Goal: Transaction & Acquisition: Purchase product/service

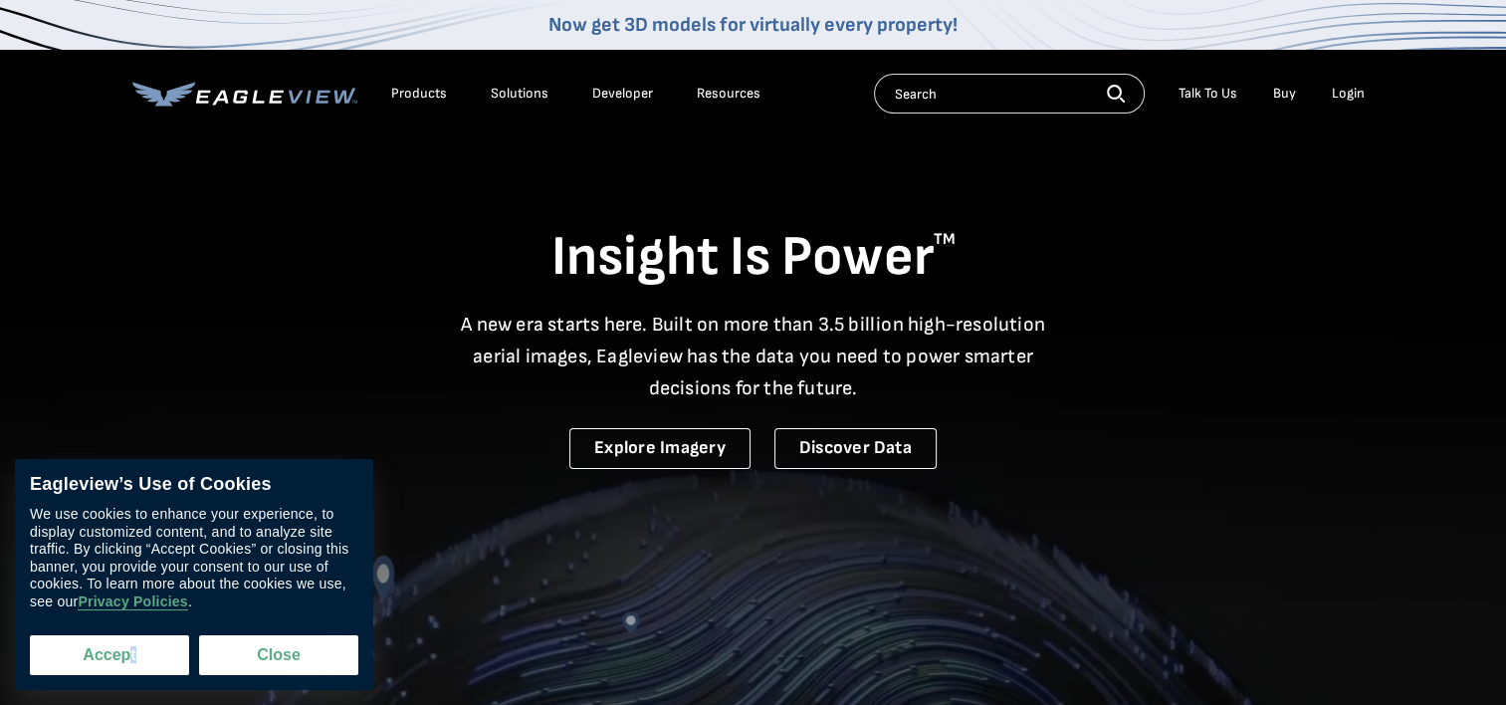
click at [127, 673] on div "Eagleview’s Use of Cookies We use cookies to enhance your experience, to displa…" at bounding box center [194, 574] width 358 height 231
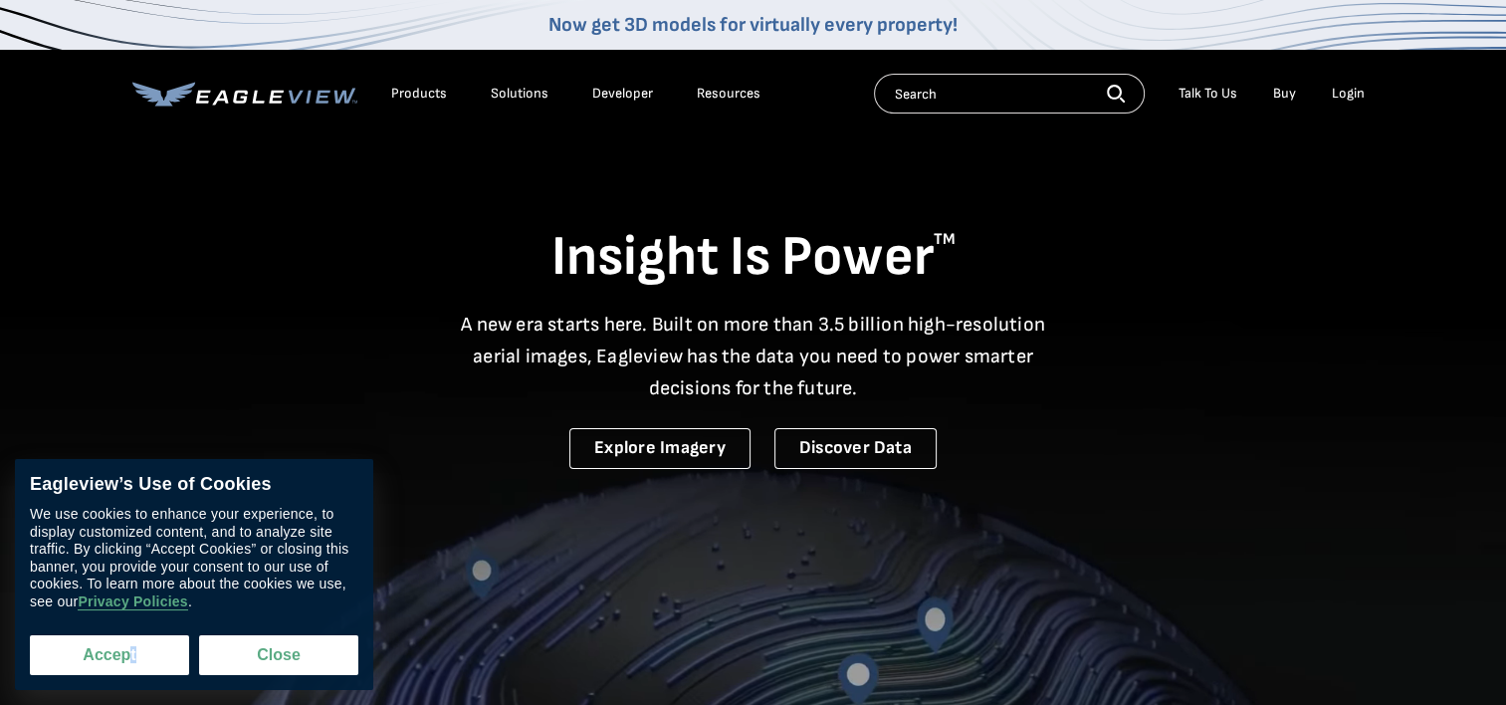
drag, startPoint x: 127, startPoint y: 673, endPoint x: 60, endPoint y: 665, distance: 68.1
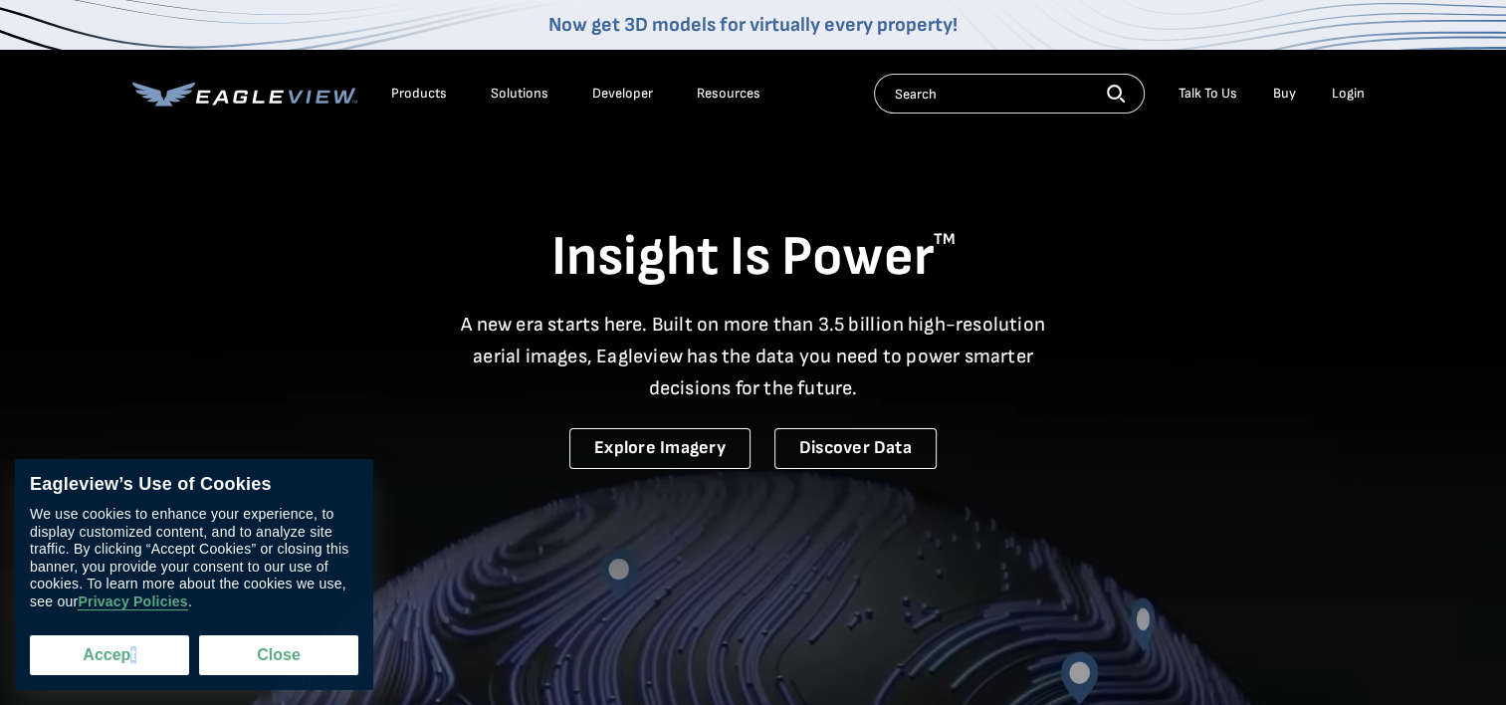
click at [54, 666] on button "Accept" at bounding box center [109, 655] width 159 height 40
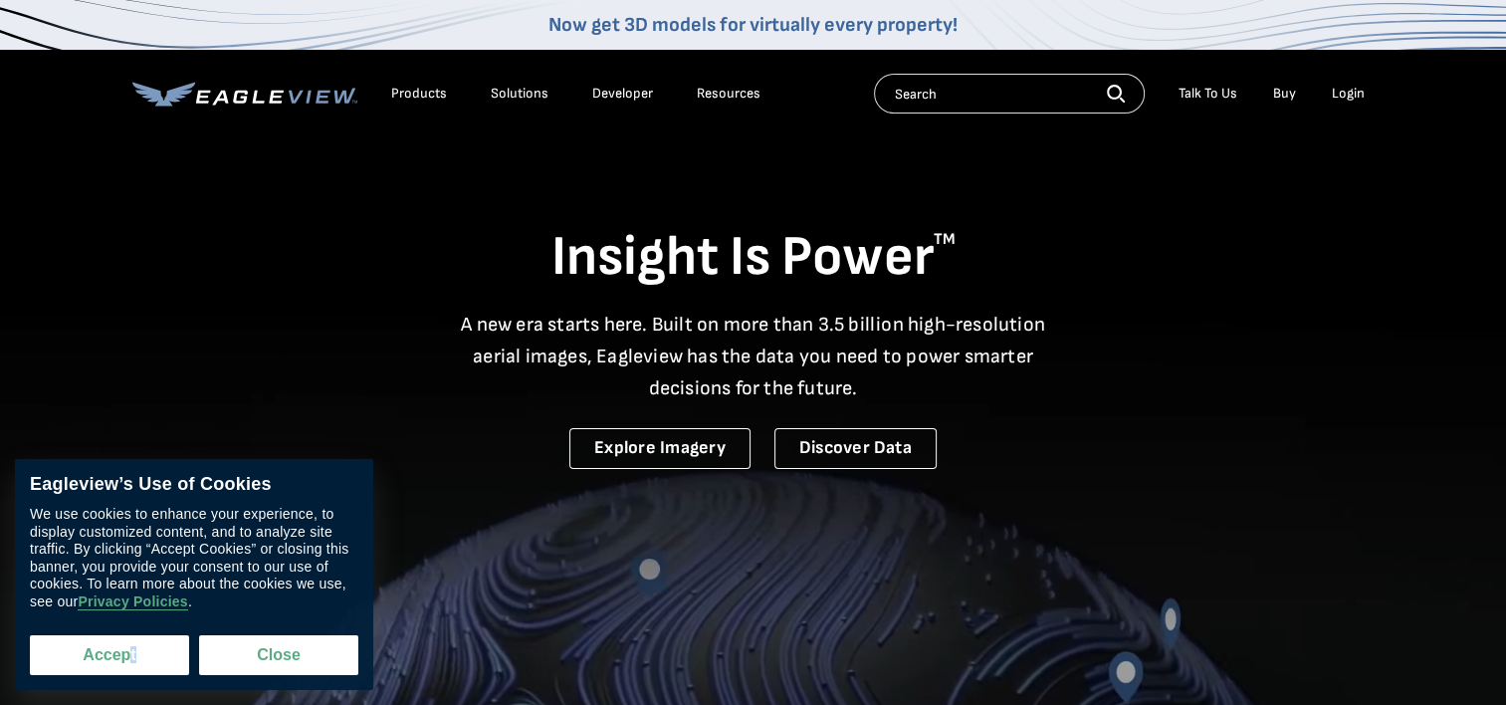
checkbox input "true"
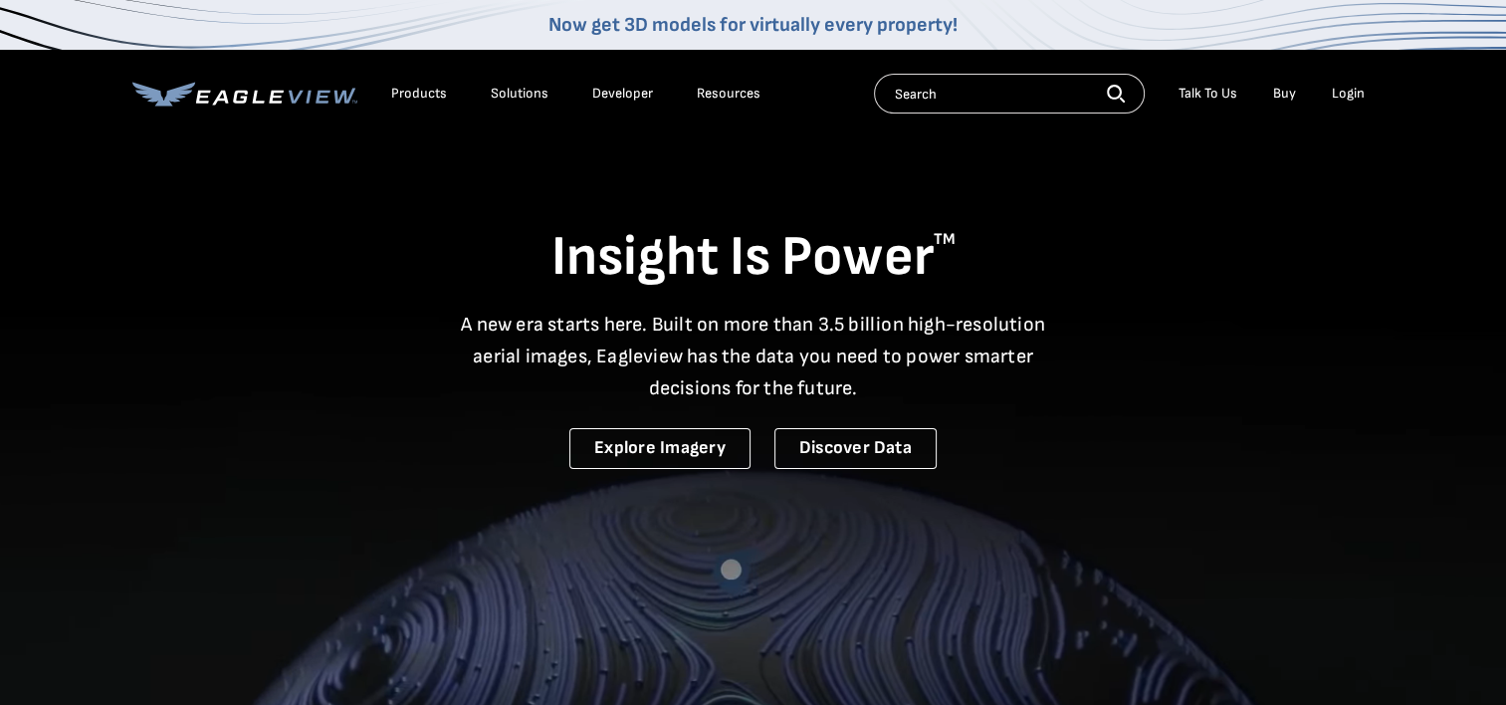
click at [1354, 98] on div "Login" at bounding box center [1348, 94] width 33 height 18
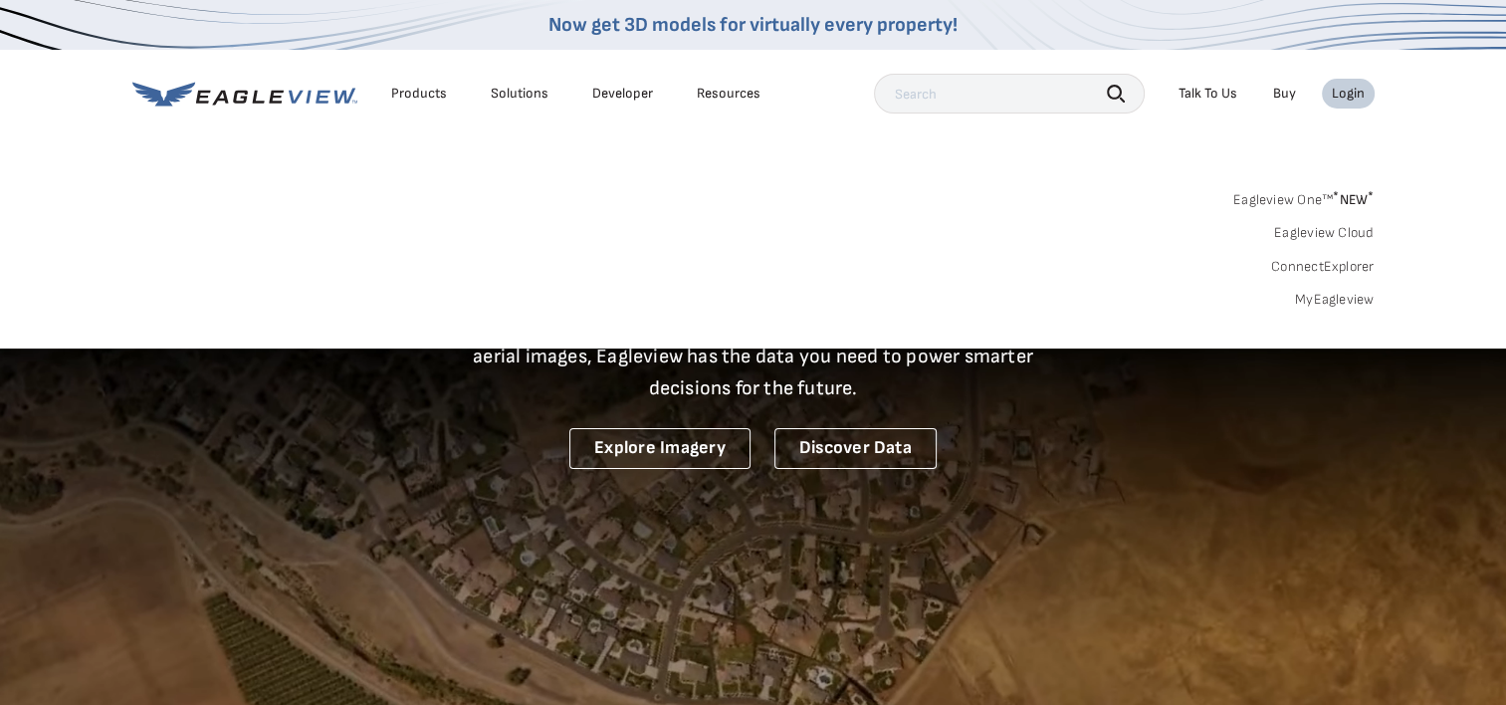
click at [1354, 100] on div "Login" at bounding box center [1348, 94] width 33 height 18
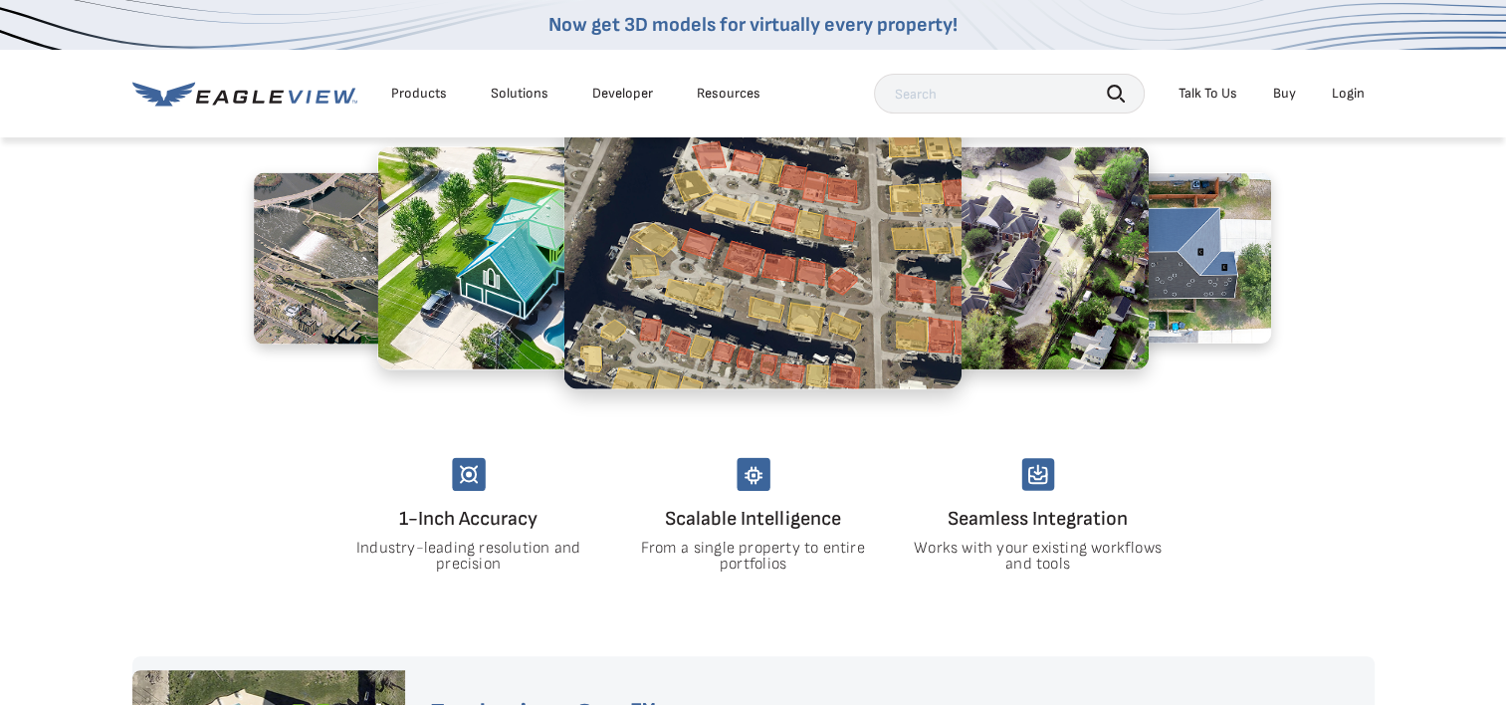
scroll to position [1103, 0]
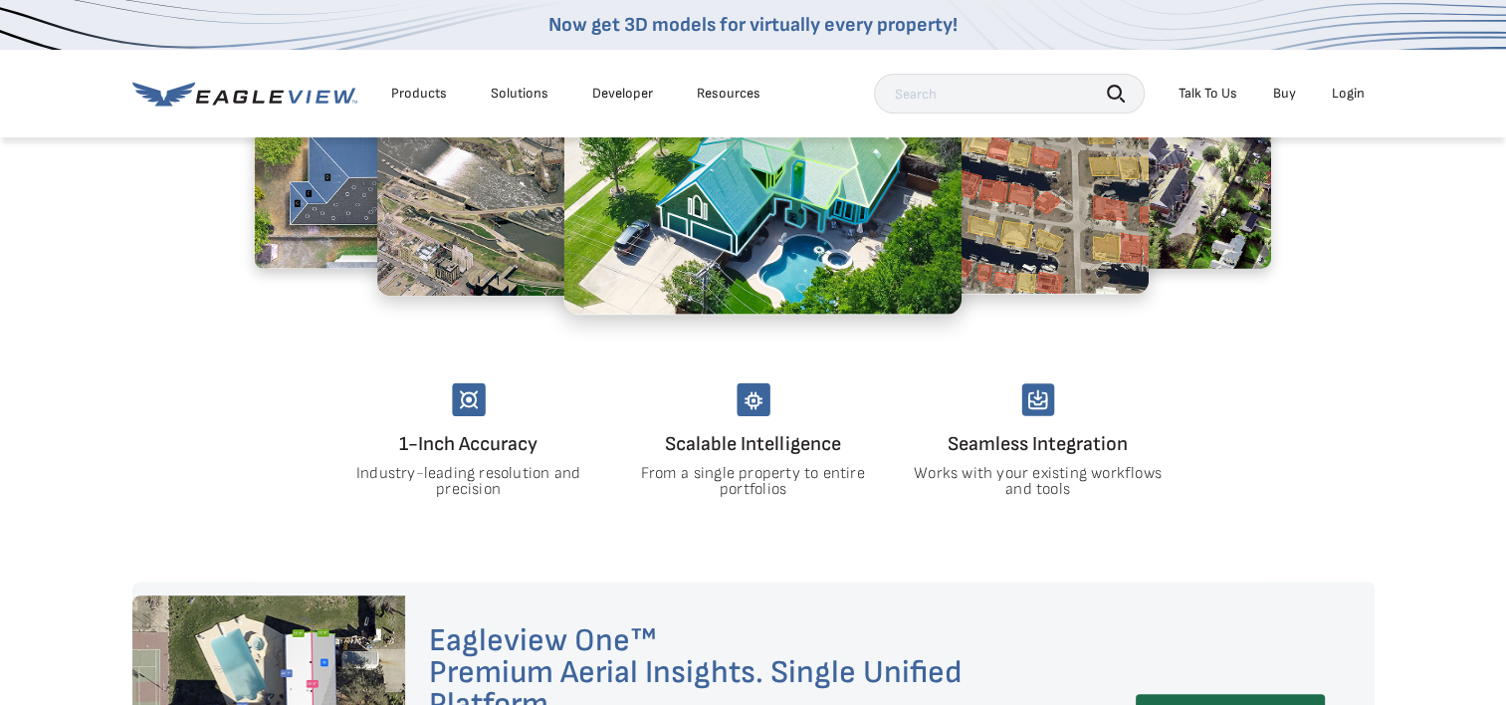
click at [1346, 93] on div "Login" at bounding box center [1348, 94] width 33 height 18
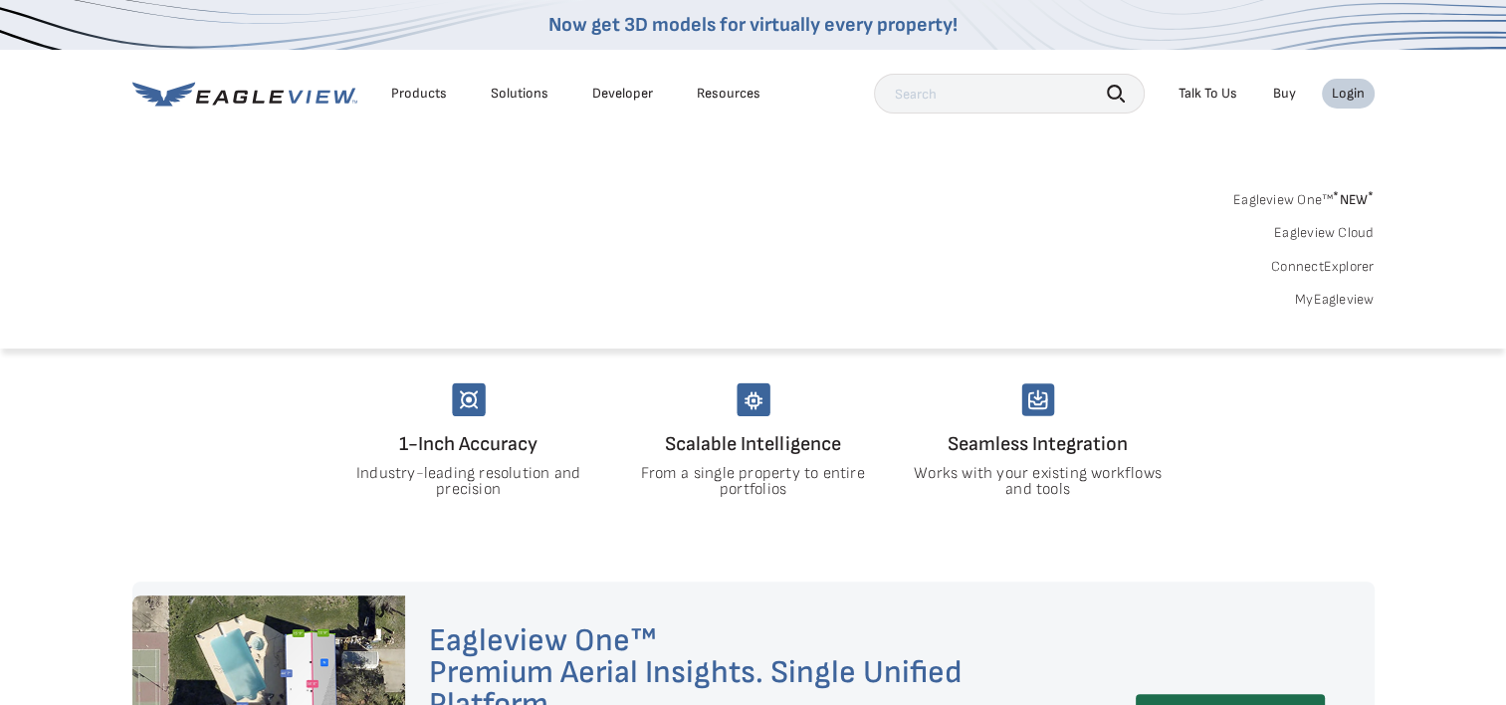
click at [1347, 307] on link "MyEagleview" at bounding box center [1335, 300] width 80 height 18
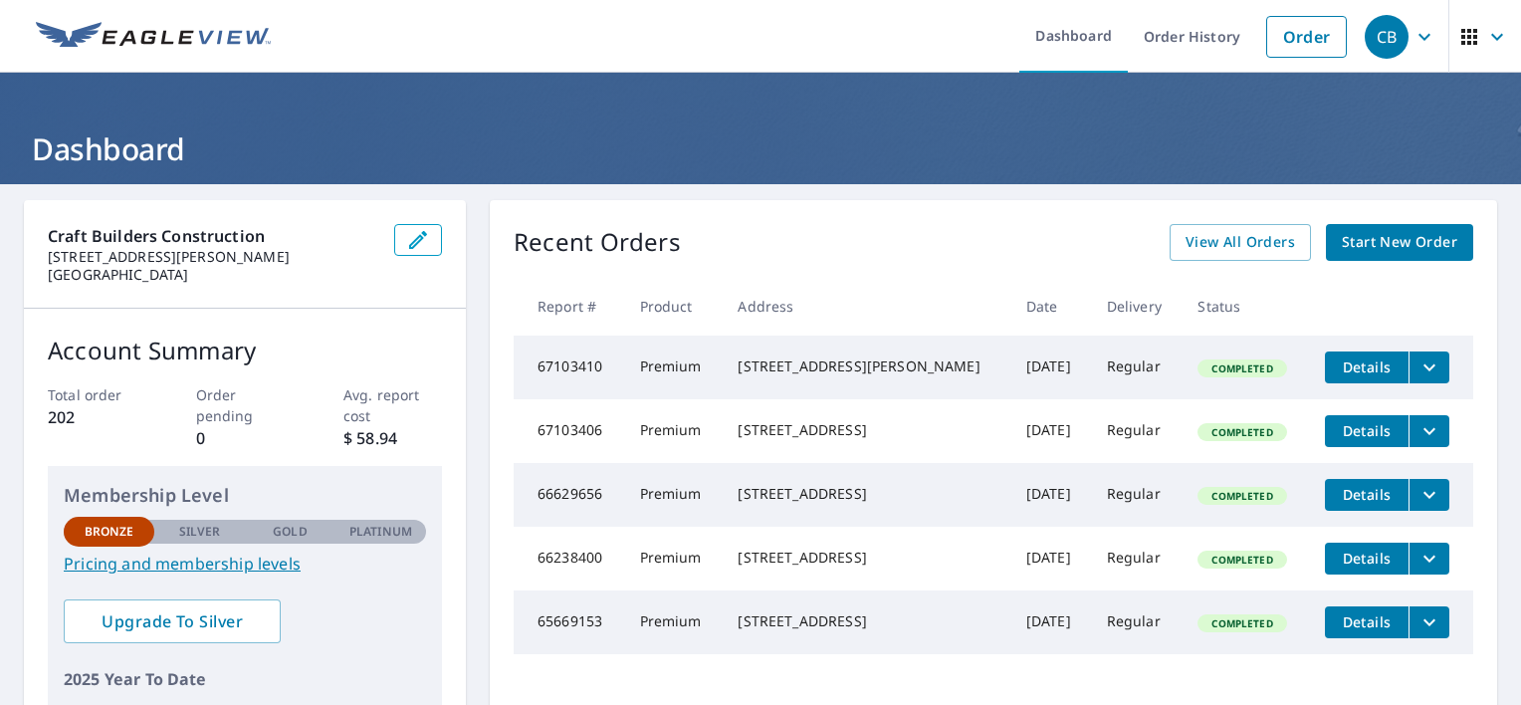
click at [315, 239] on p "Craft Builders Construction" at bounding box center [213, 236] width 330 height 24
click at [1376, 239] on span "Start New Order" at bounding box center [1399, 242] width 115 height 25
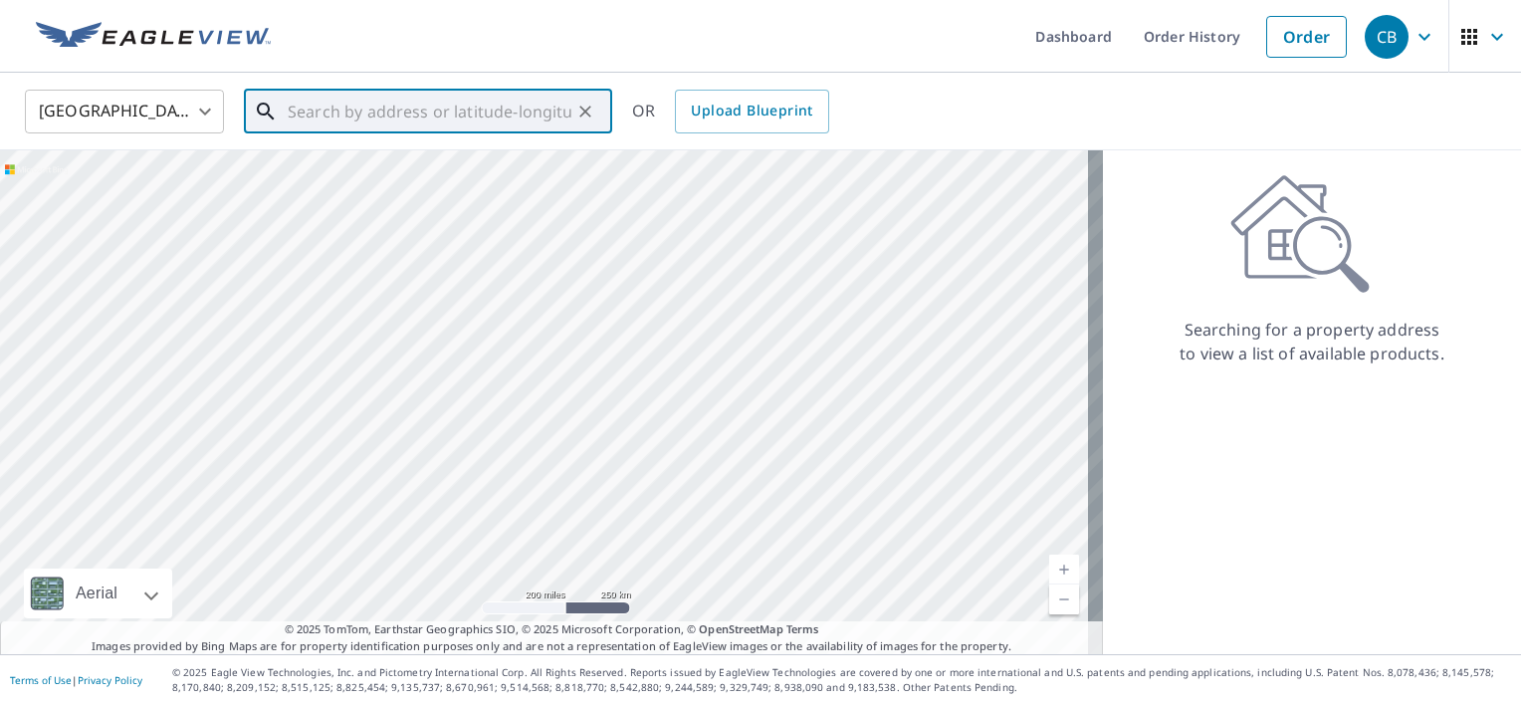
click at [478, 116] on input "text" at bounding box center [430, 112] width 284 height 56
paste input "[STREET_ADDRESS]"
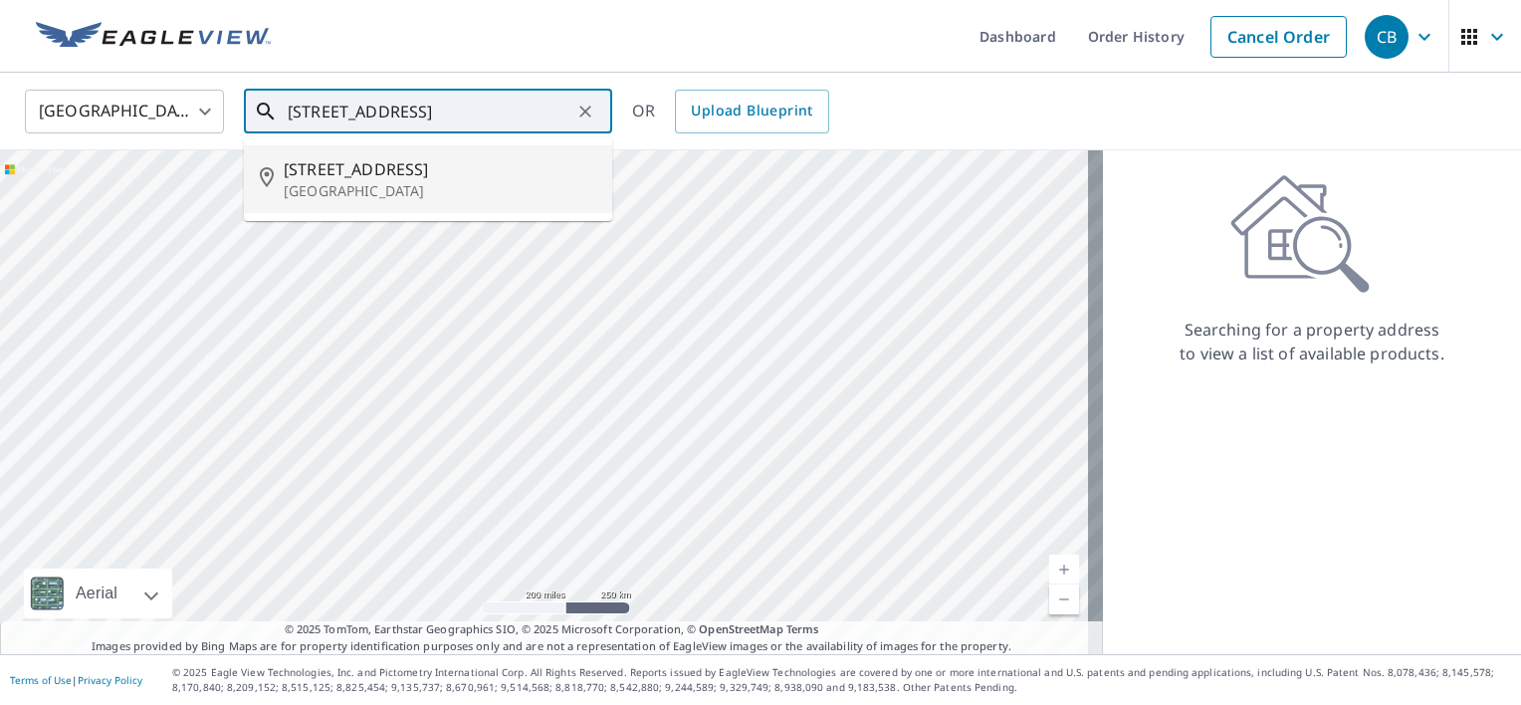
click at [539, 190] on p "[GEOGRAPHIC_DATA]" at bounding box center [440, 191] width 313 height 20
type input "[STREET_ADDRESS]"
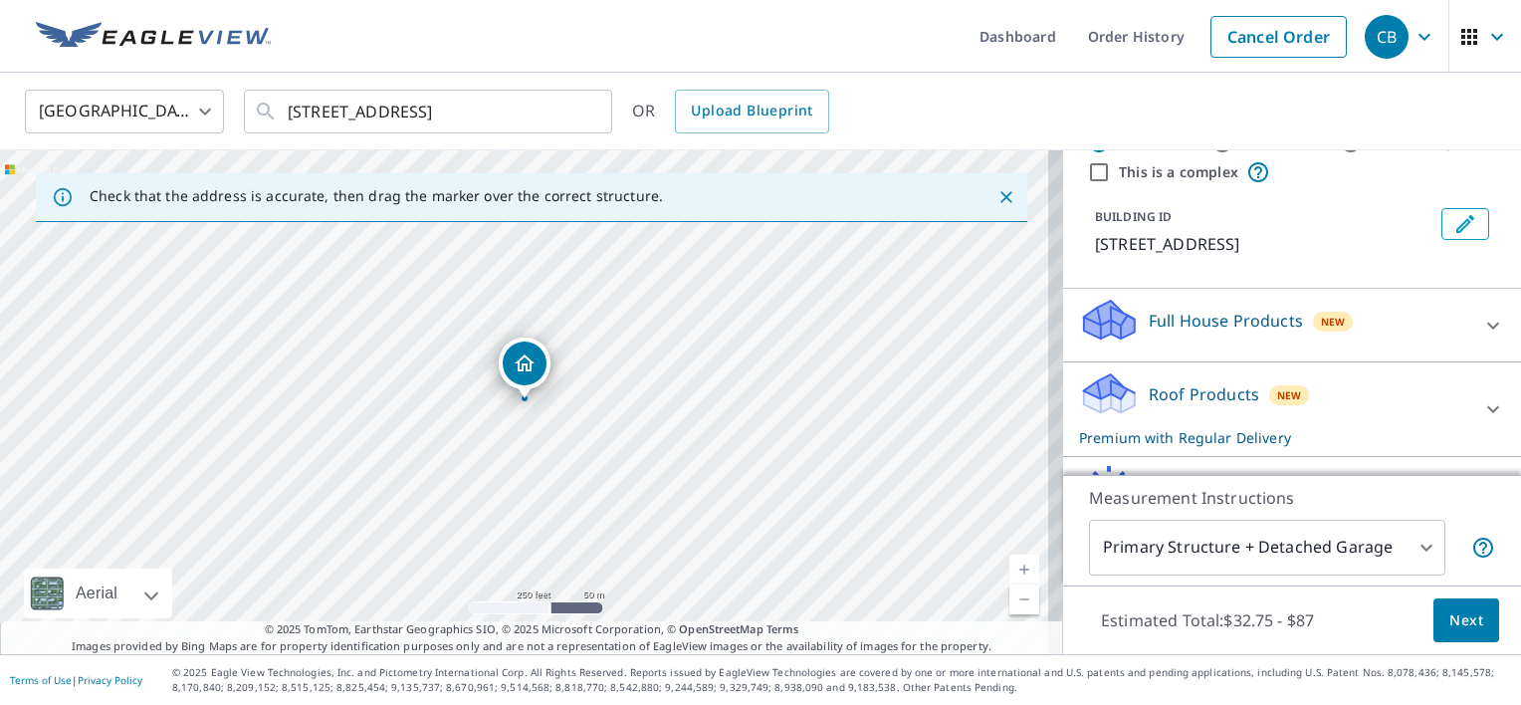
scroll to position [88, 0]
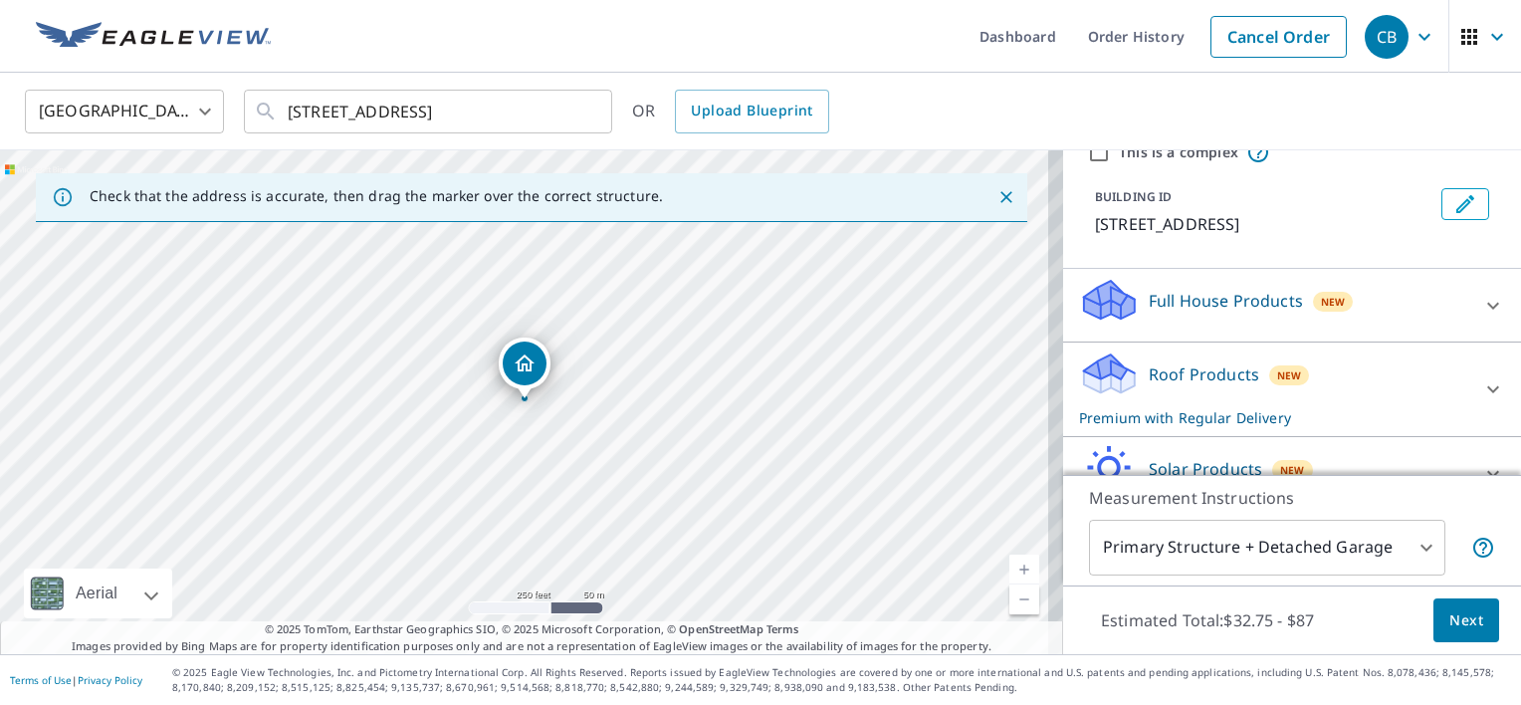
click at [1449, 617] on span "Next" at bounding box center [1466, 620] width 34 height 25
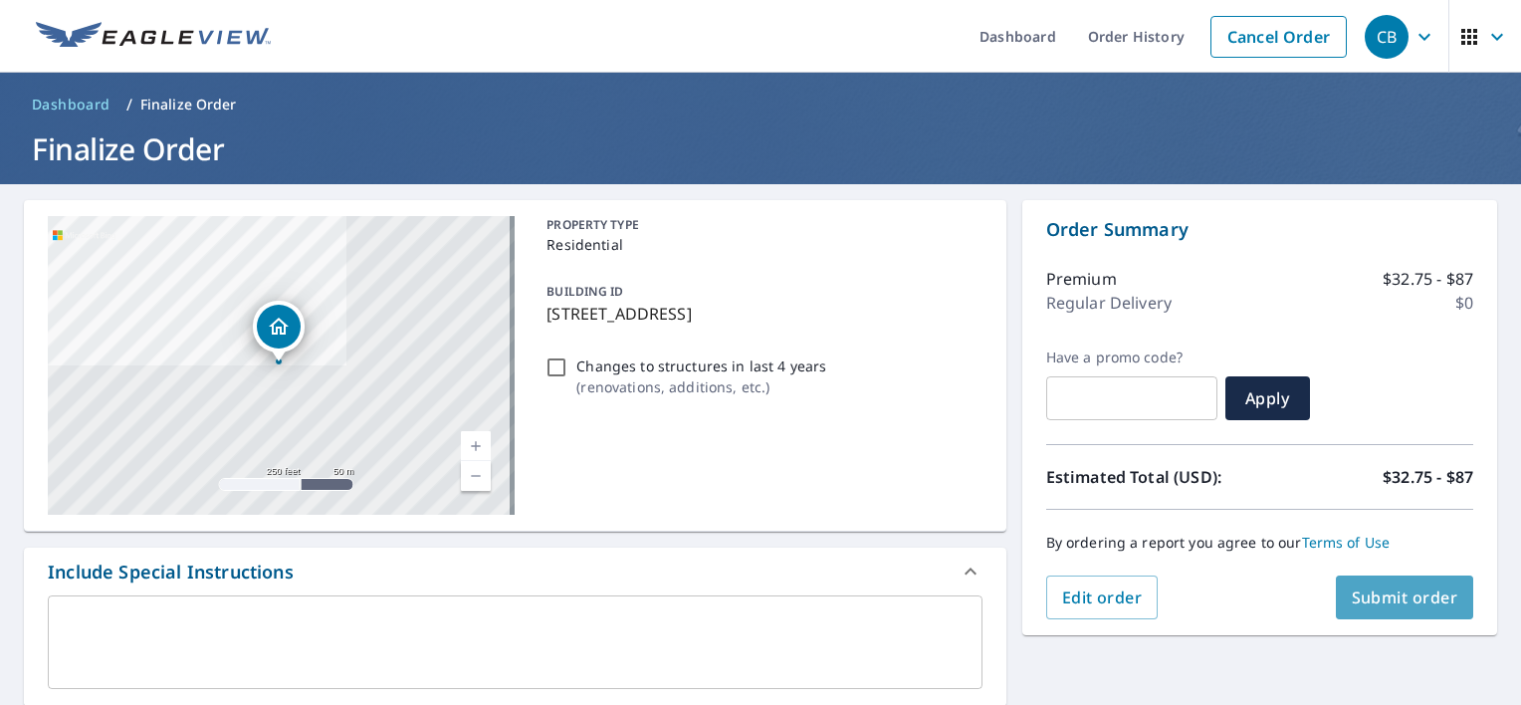
click at [1425, 612] on button "Submit order" at bounding box center [1405, 597] width 138 height 44
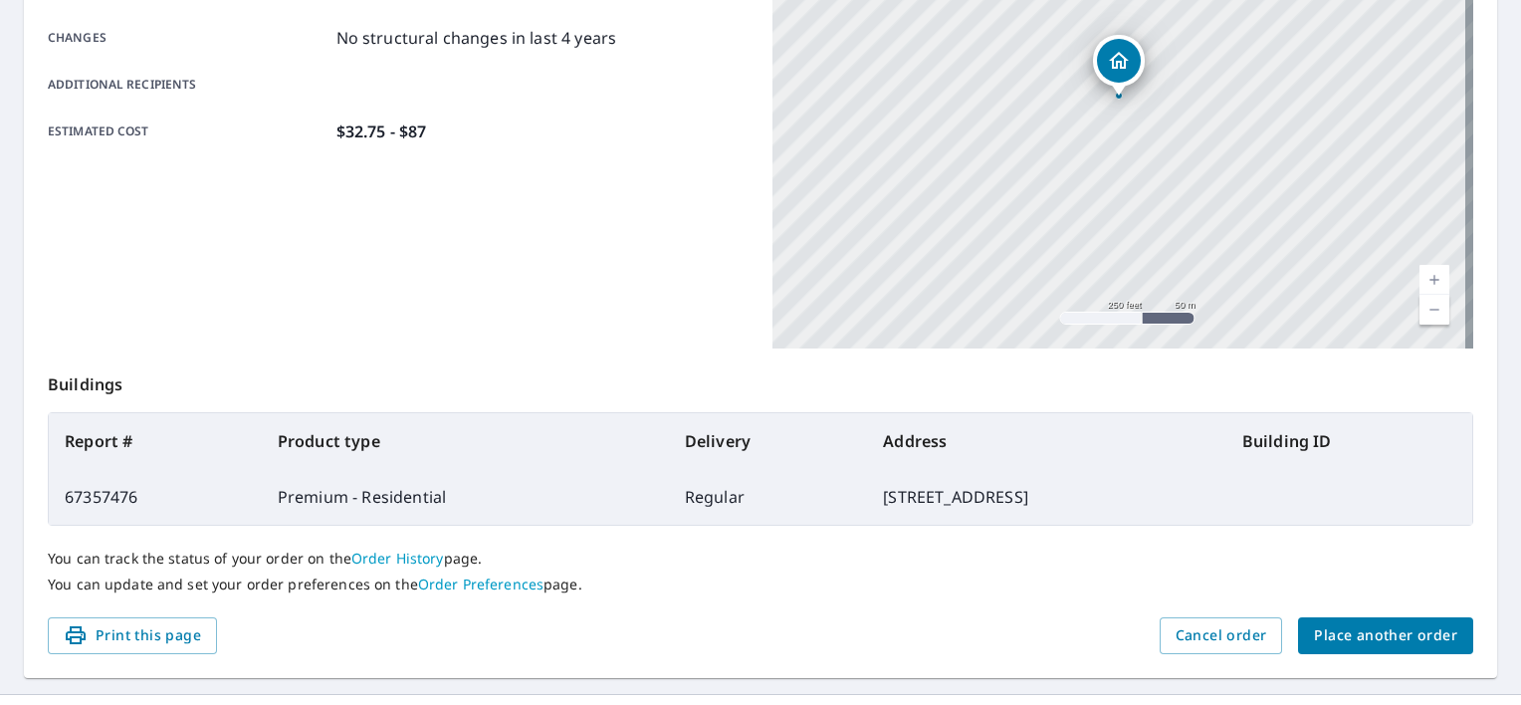
scroll to position [466, 0]
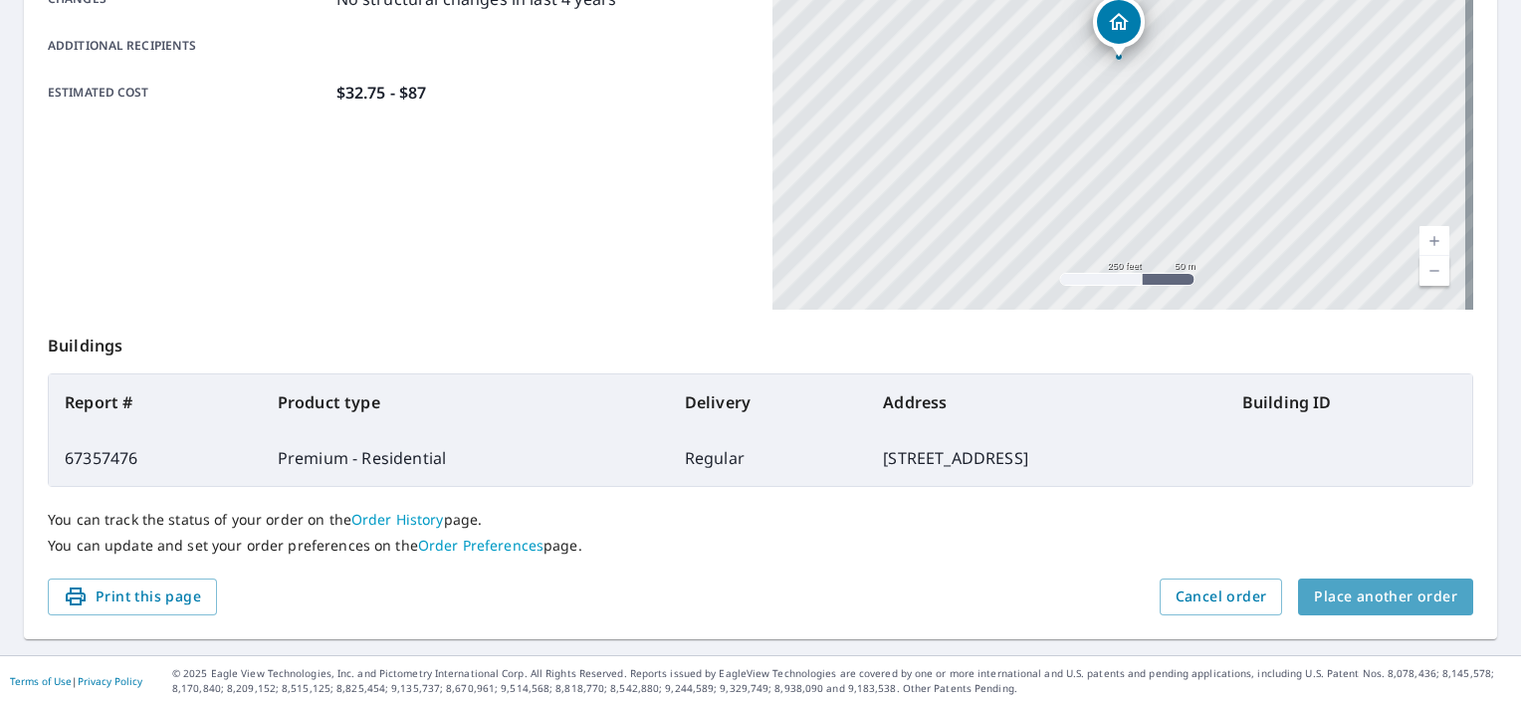
click at [1393, 599] on span "Place another order" at bounding box center [1385, 596] width 143 height 25
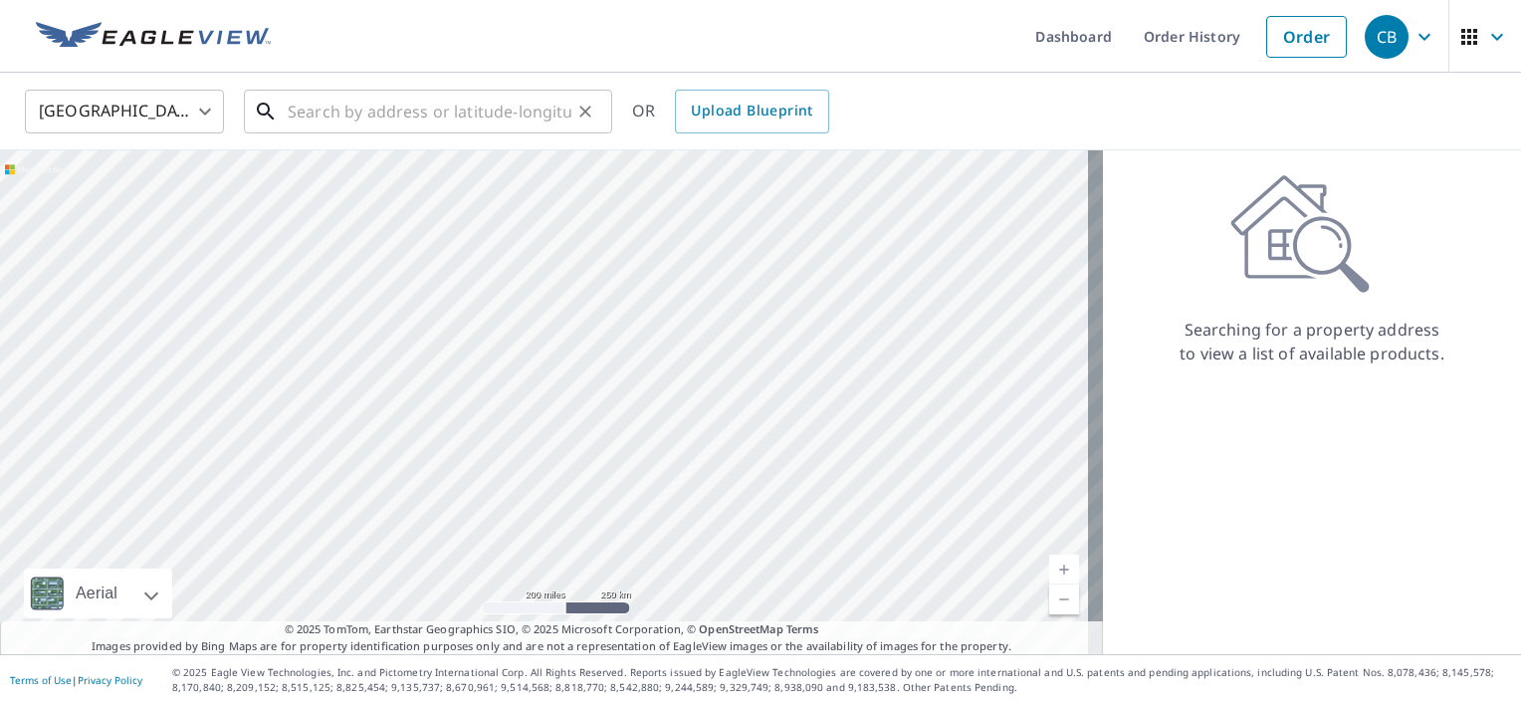
click at [402, 119] on input "text" at bounding box center [430, 112] width 284 height 56
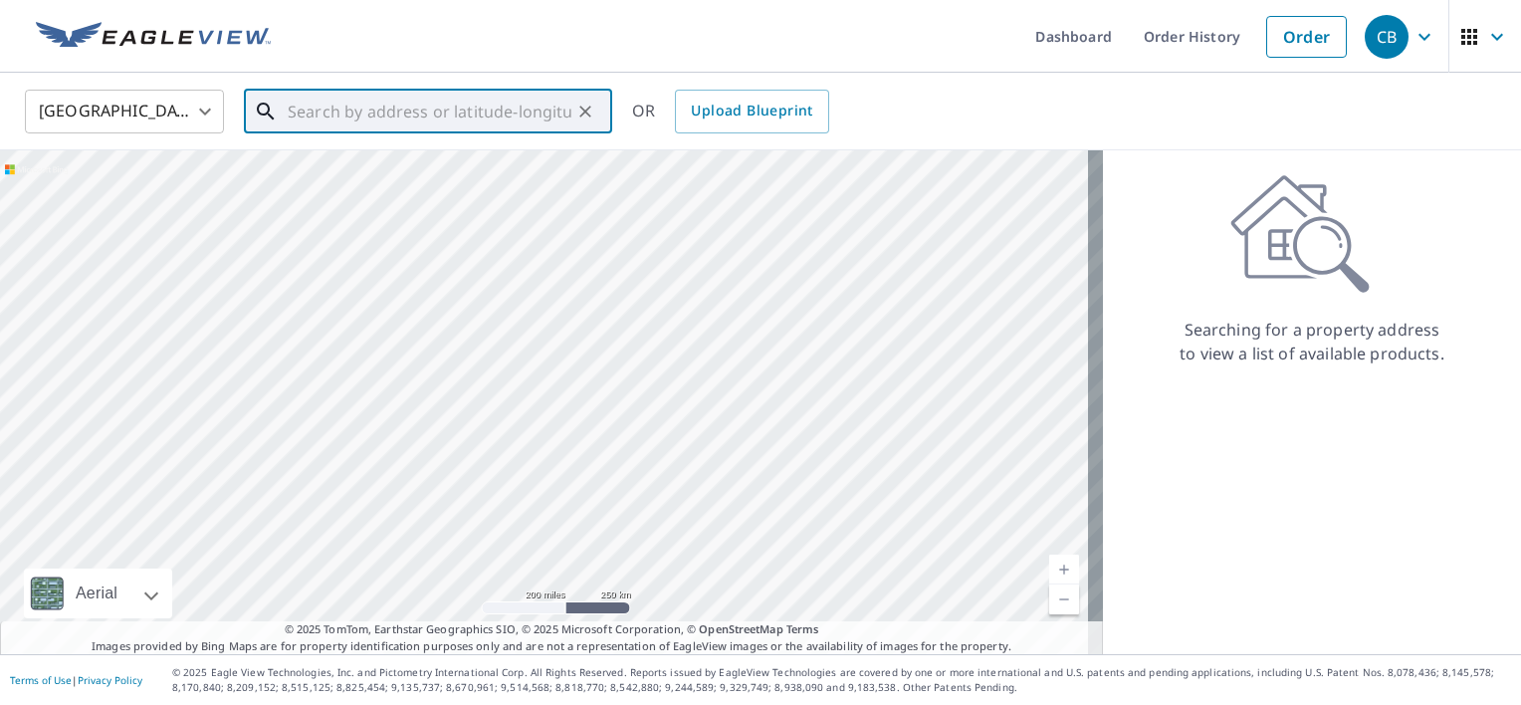
paste input "[STREET_ADDRESS]"
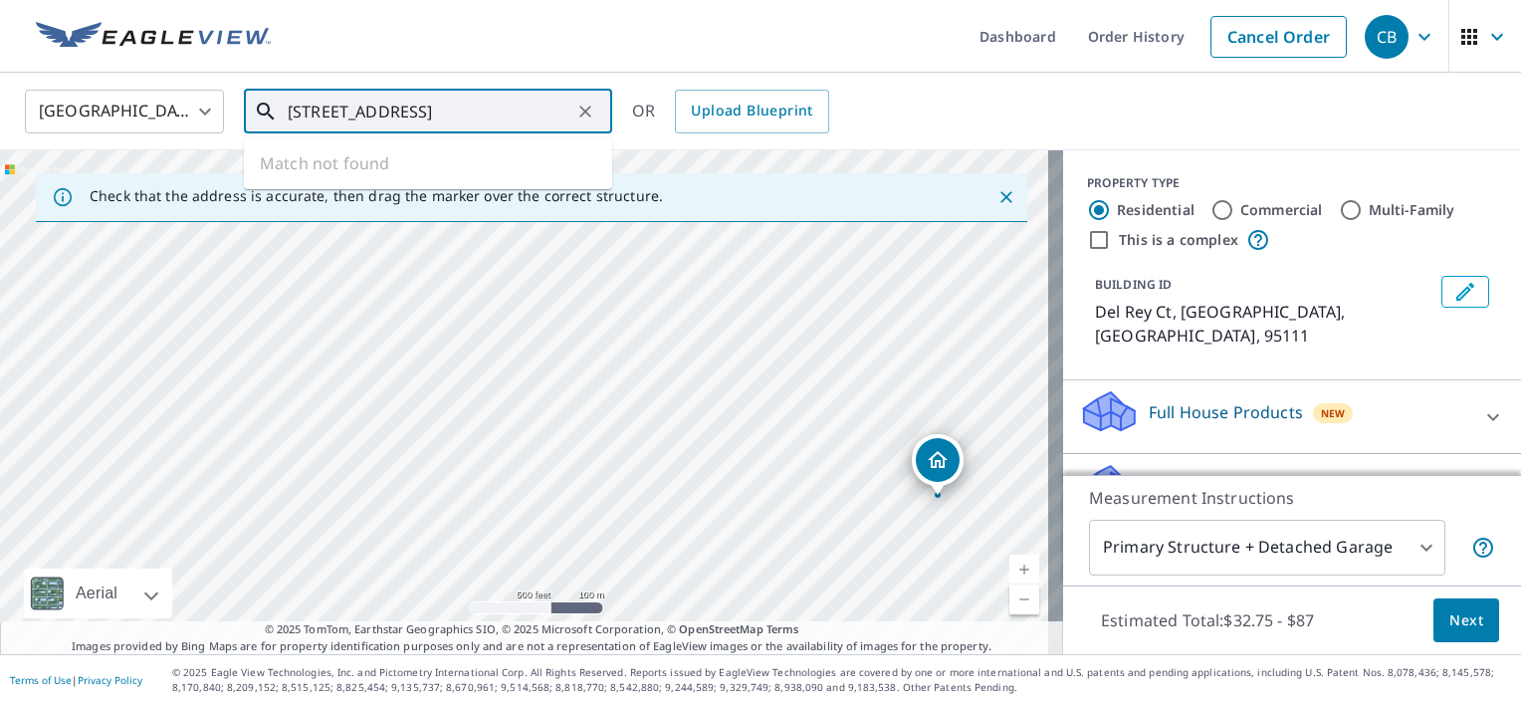
click at [529, 105] on input "[STREET_ADDRESS]" at bounding box center [430, 112] width 284 height 56
click at [354, 111] on input "[STREET_ADDRESS]" at bounding box center [430, 112] width 284 height 56
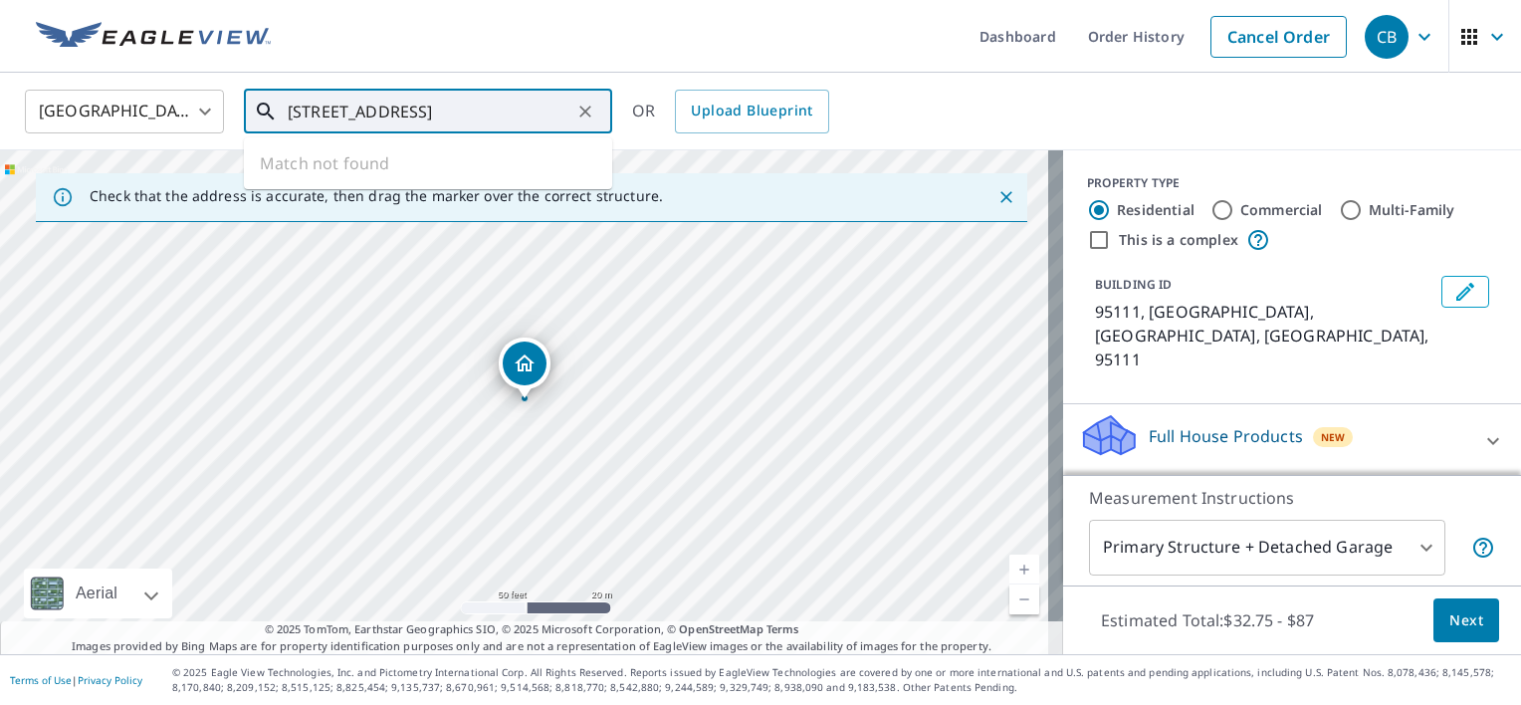
drag, startPoint x: 356, startPoint y: 107, endPoint x: 368, endPoint y: 110, distance: 12.3
click at [358, 108] on input "[STREET_ADDRESS]" at bounding box center [430, 112] width 284 height 56
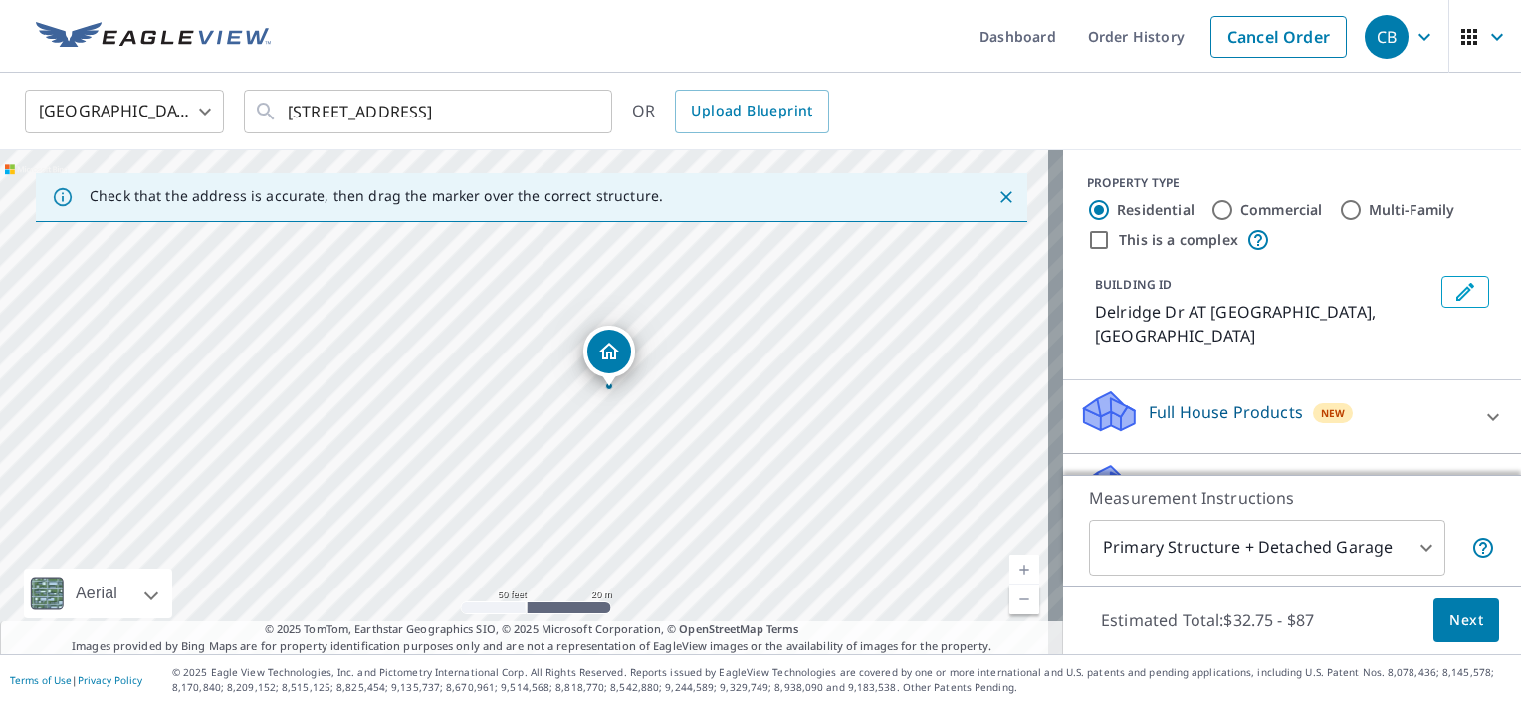
drag, startPoint x: 525, startPoint y: 366, endPoint x: 609, endPoint y: 354, distance: 85.4
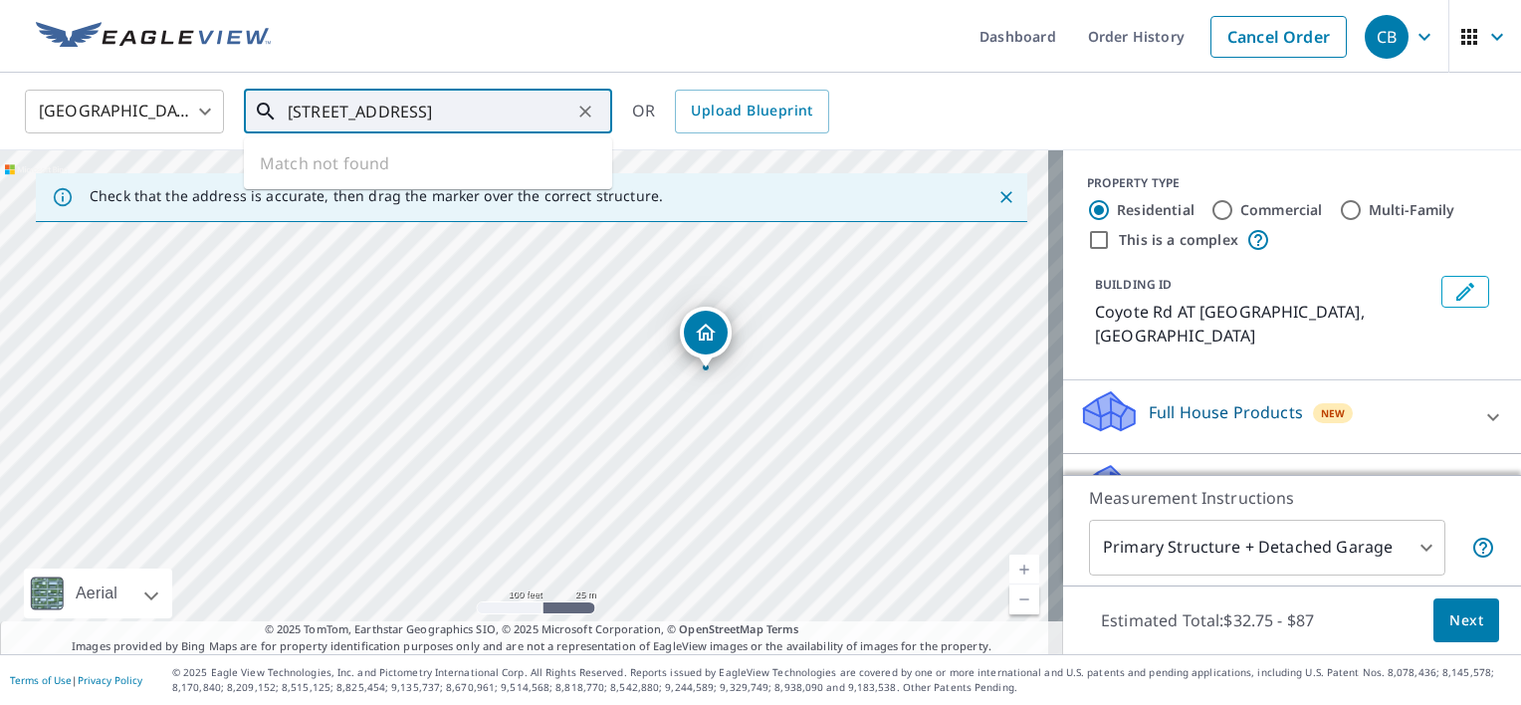
click at [319, 108] on input "[STREET_ADDRESS]" at bounding box center [430, 112] width 284 height 56
type input "[STREET_ADDRESS]"
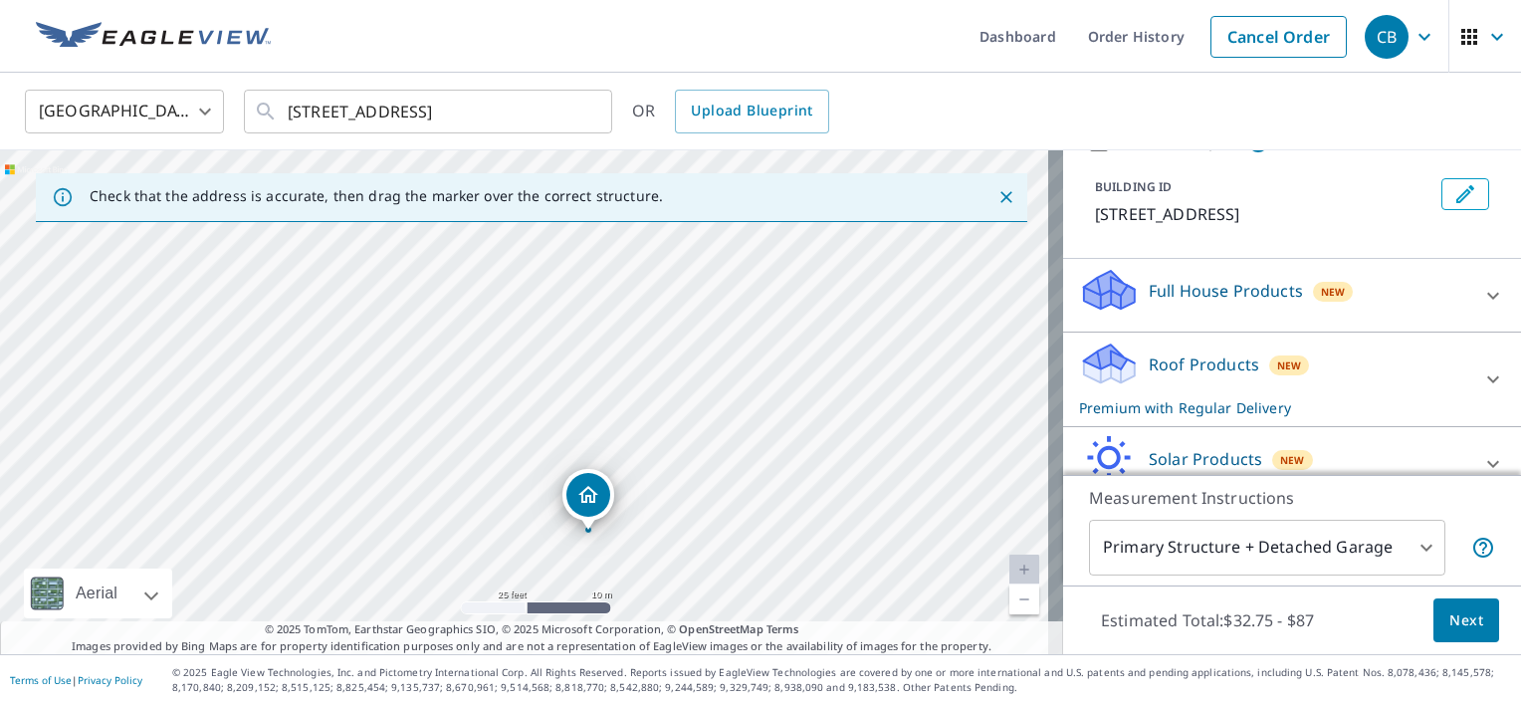
scroll to position [118, 0]
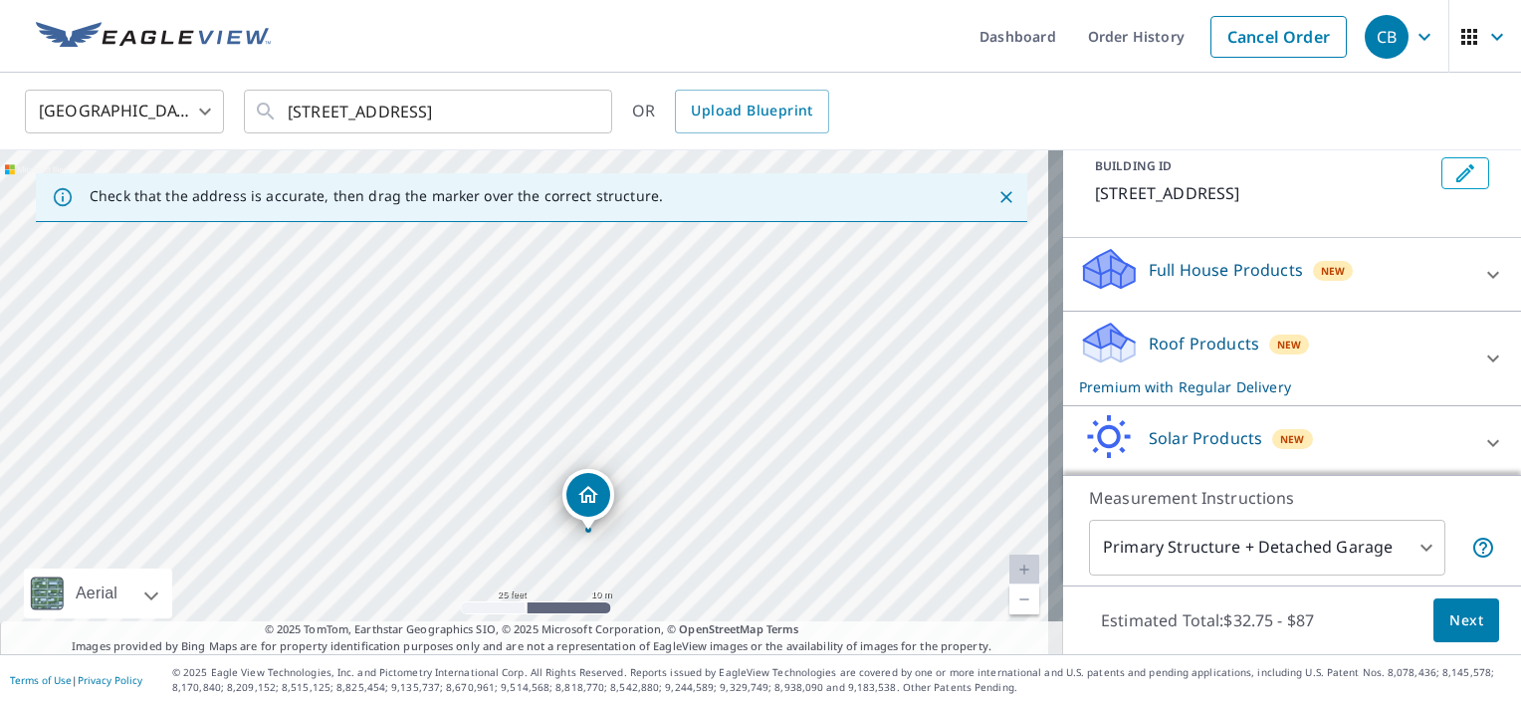
click at [691, 569] on div "[STREET_ADDRESS]" at bounding box center [531, 402] width 1063 height 504
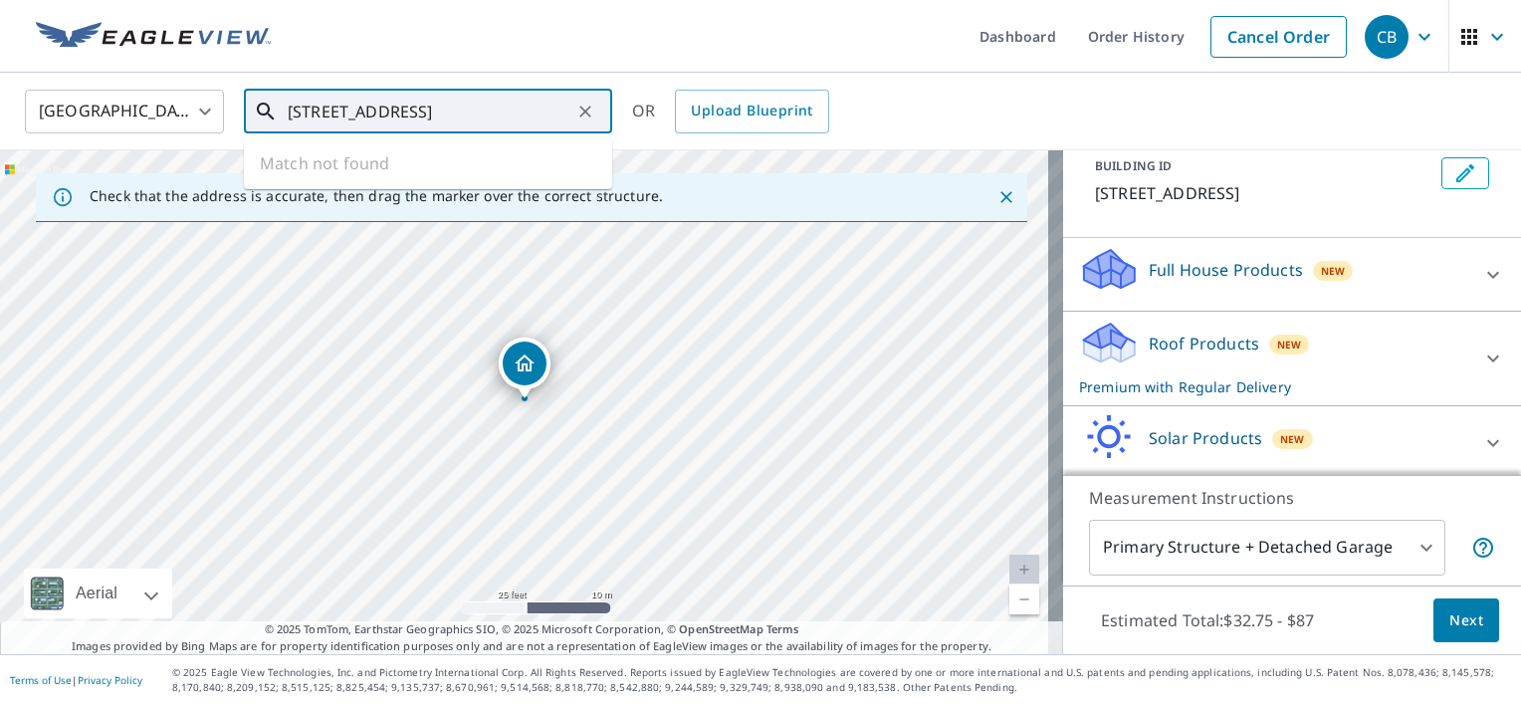
click at [511, 111] on input "[STREET_ADDRESS]" at bounding box center [430, 112] width 284 height 56
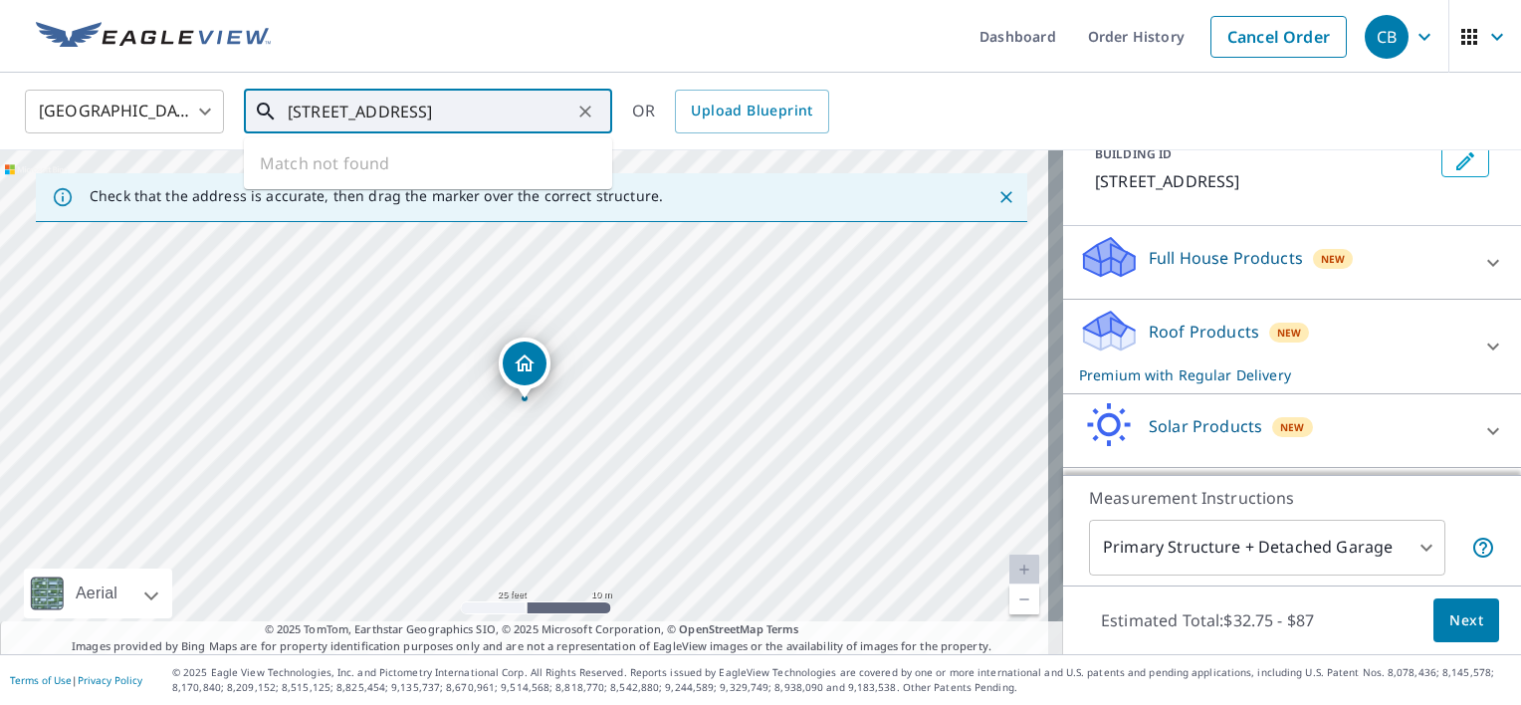
scroll to position [195, 0]
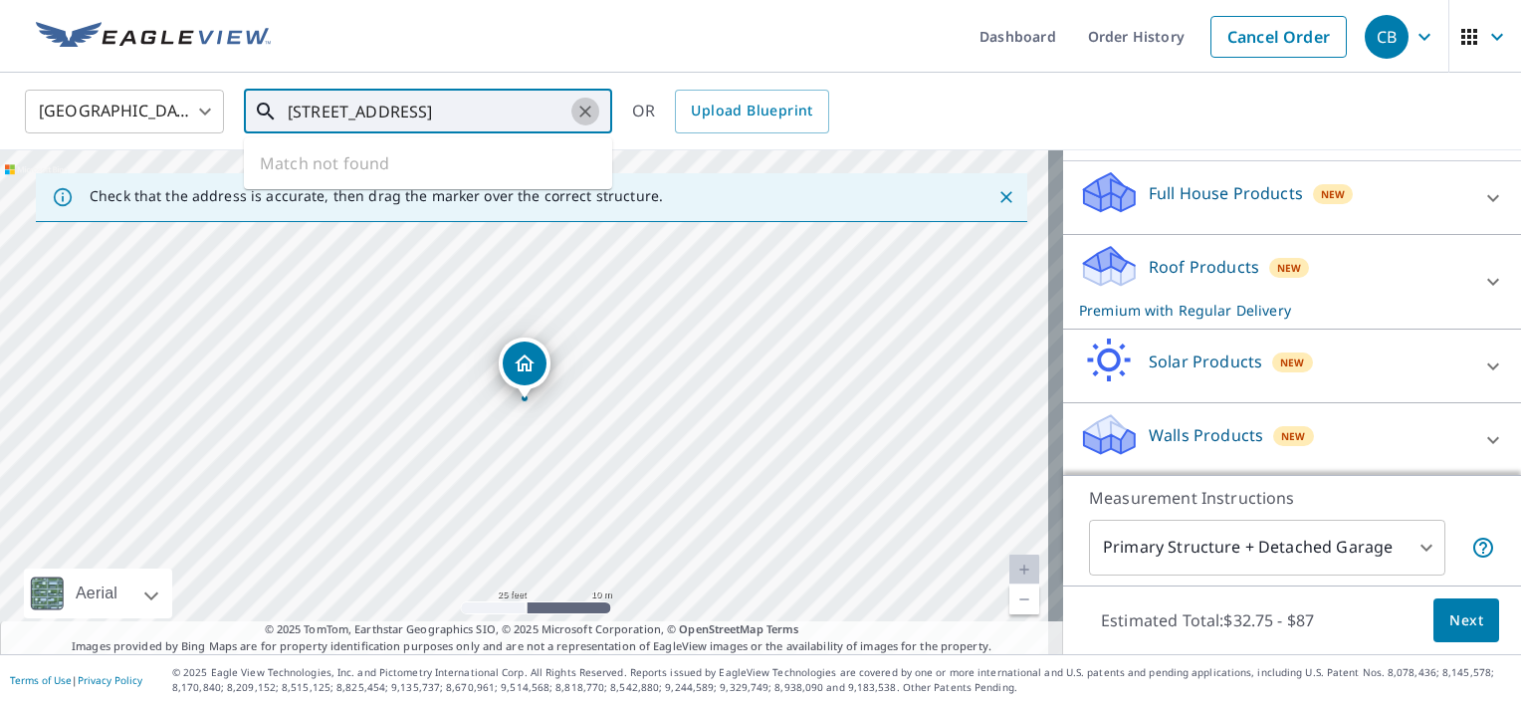
click at [589, 116] on icon "Clear" at bounding box center [585, 112] width 20 height 20
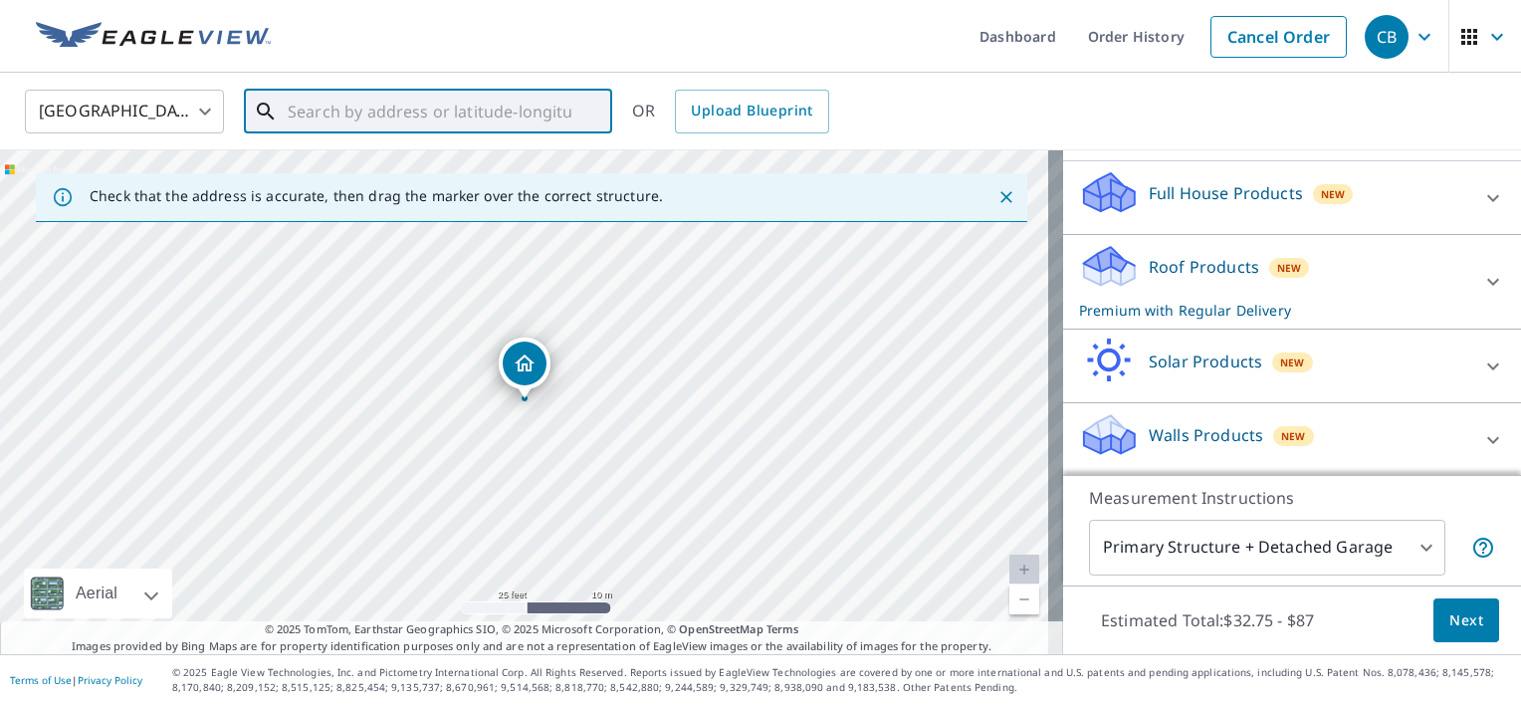
click at [512, 109] on input "text" at bounding box center [430, 112] width 284 height 56
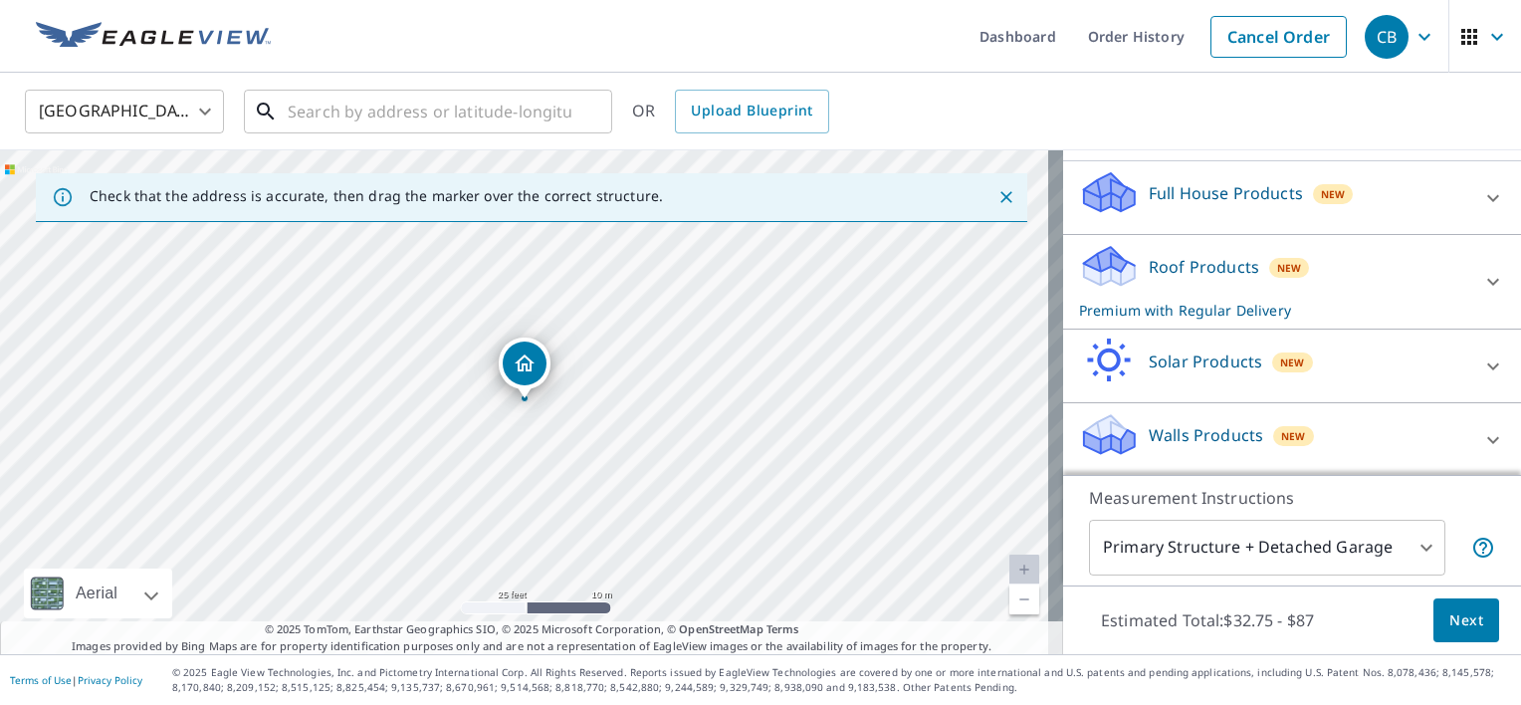
click at [348, 118] on input "text" at bounding box center [430, 112] width 284 height 56
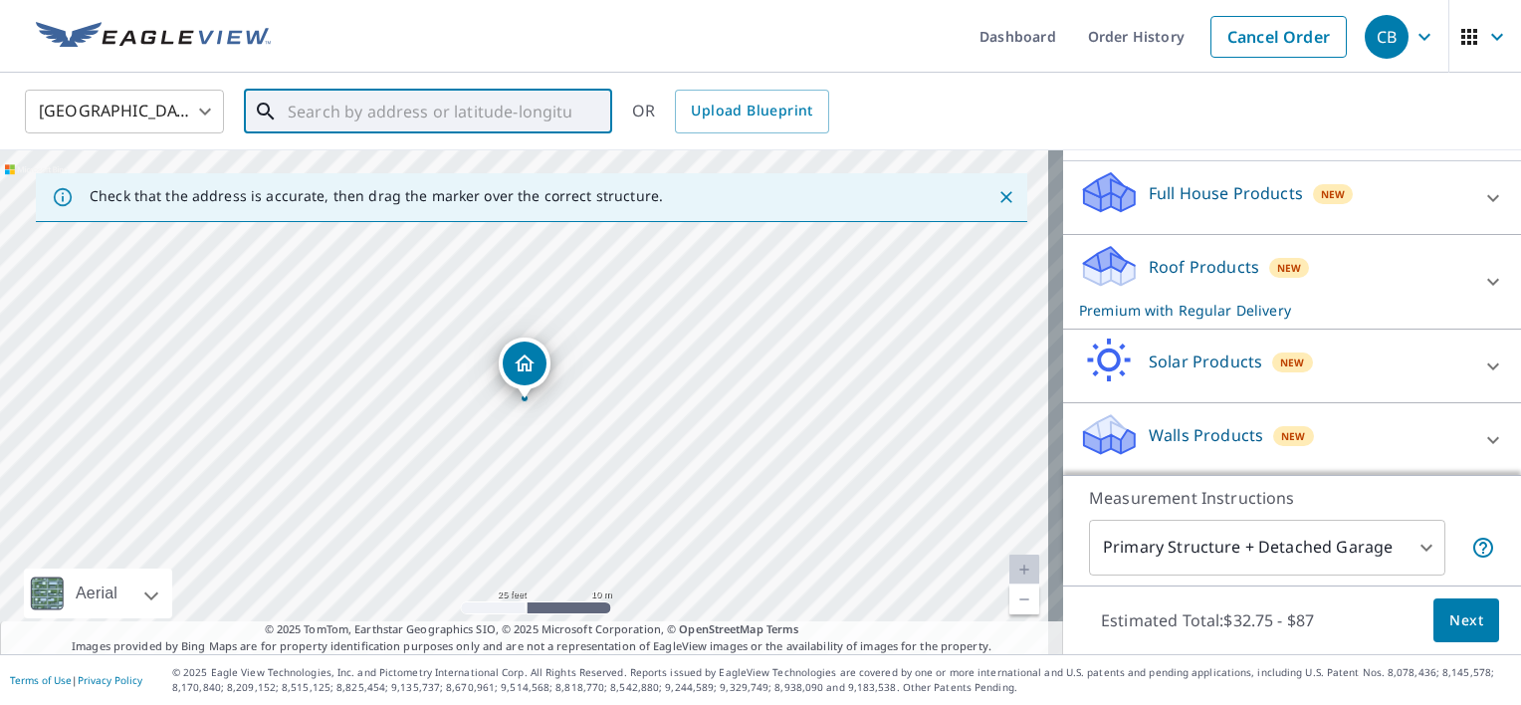
paste input "[STREET_ADDRESS]"
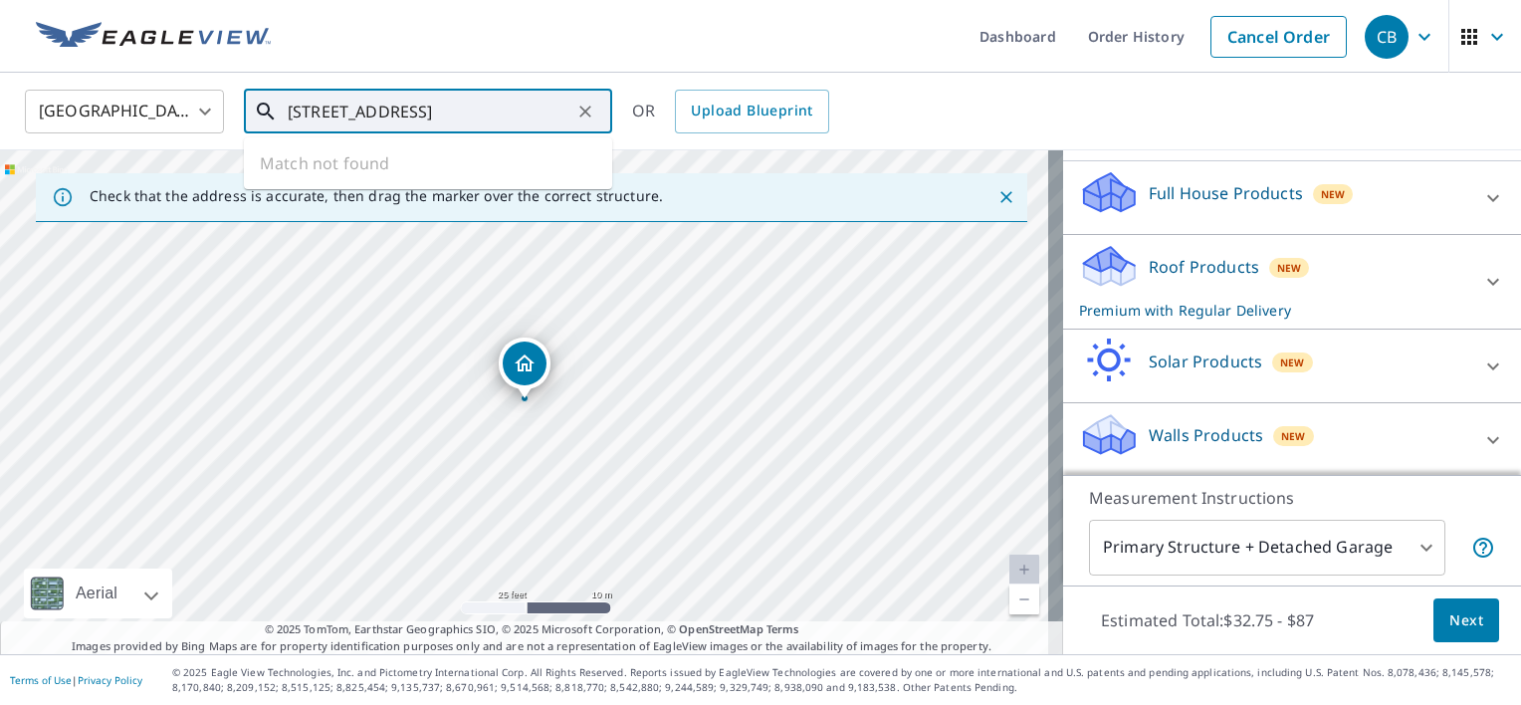
type input "[STREET_ADDRESS]"
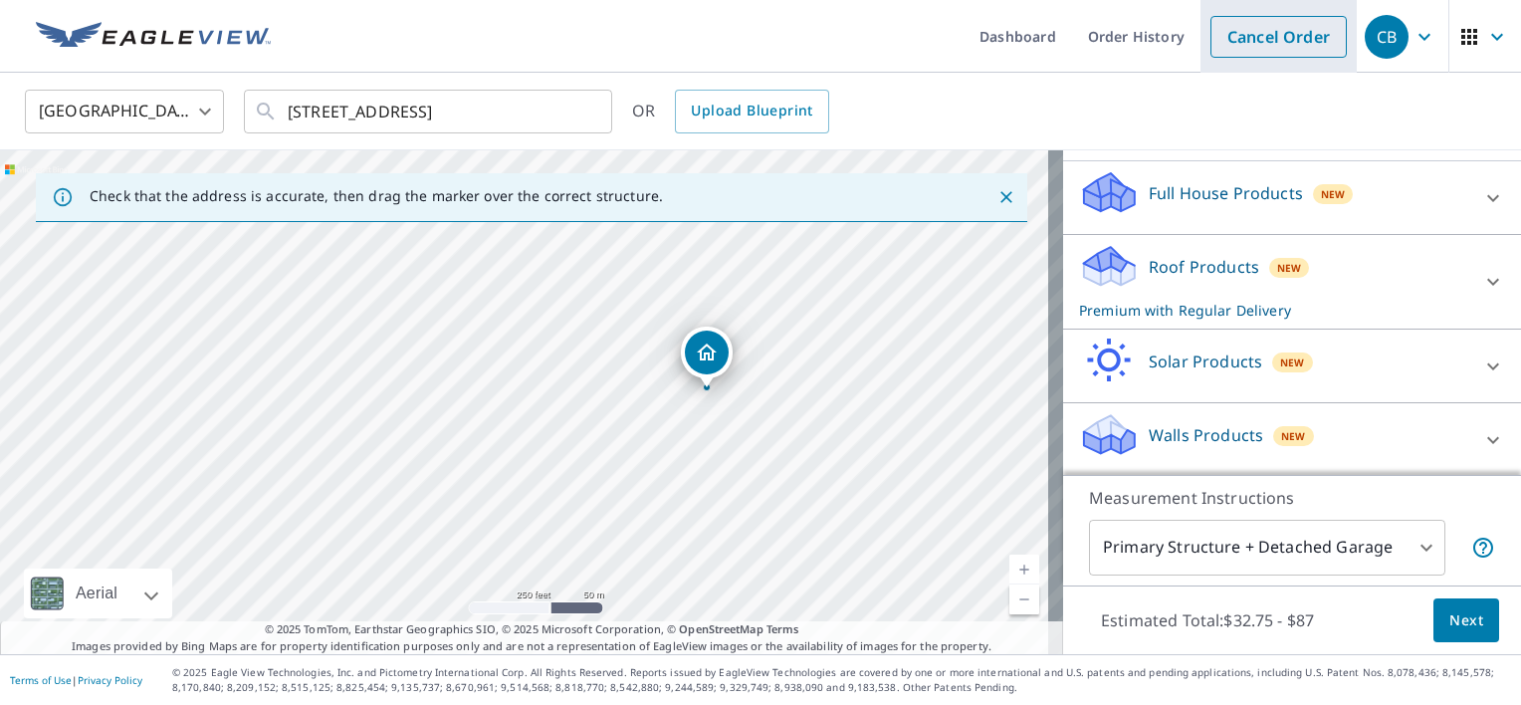
click at [1270, 34] on link "Cancel Order" at bounding box center [1278, 37] width 136 height 42
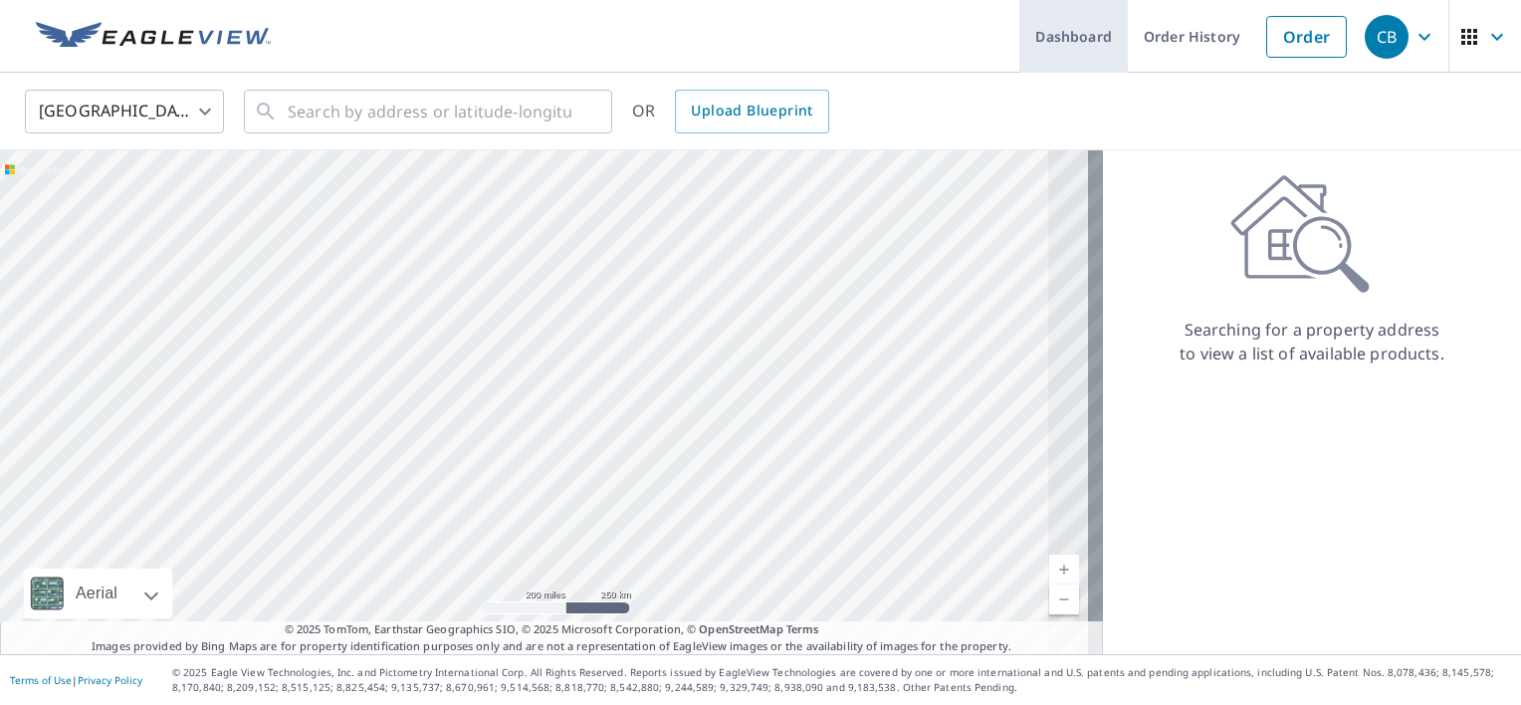
click at [1060, 32] on link "Dashboard" at bounding box center [1073, 36] width 108 height 73
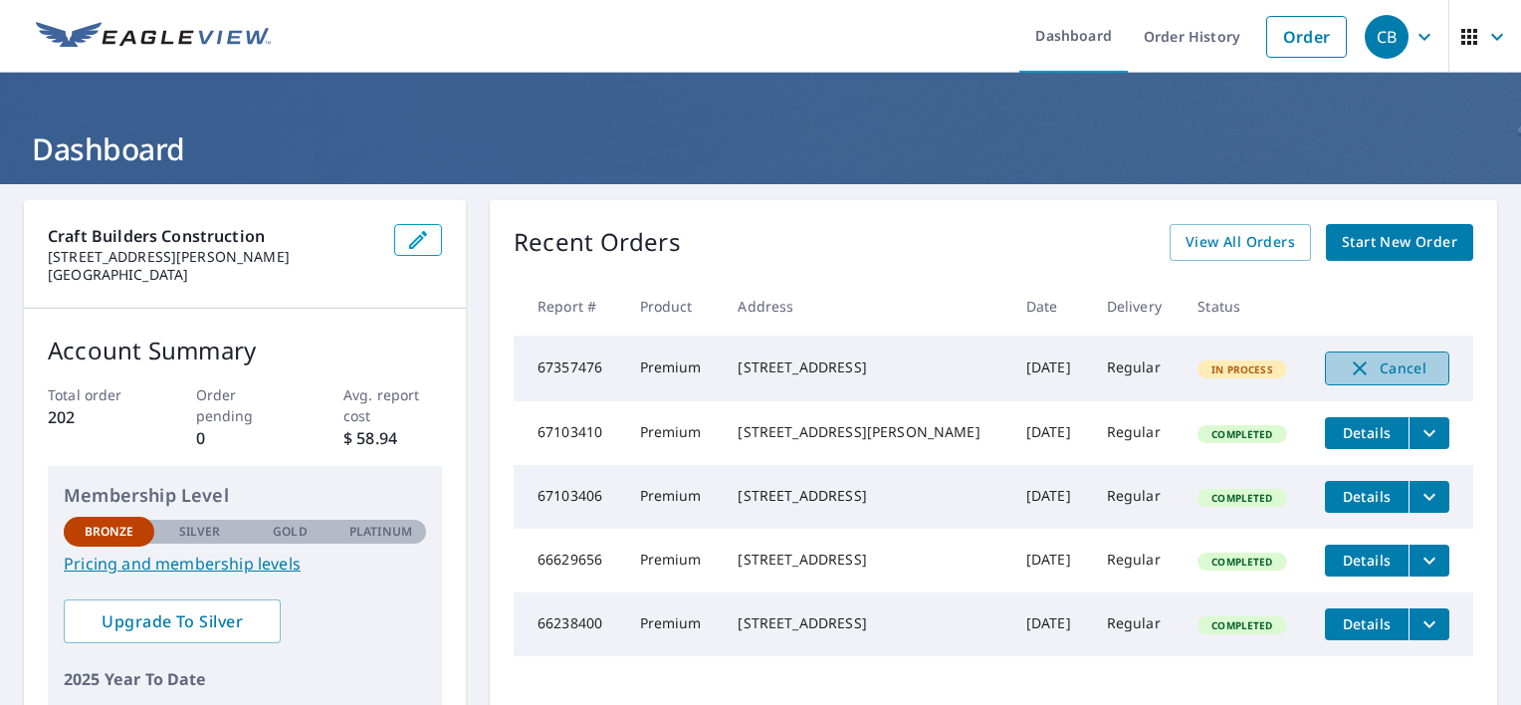
click at [1348, 372] on icon "button" at bounding box center [1360, 368] width 24 height 24
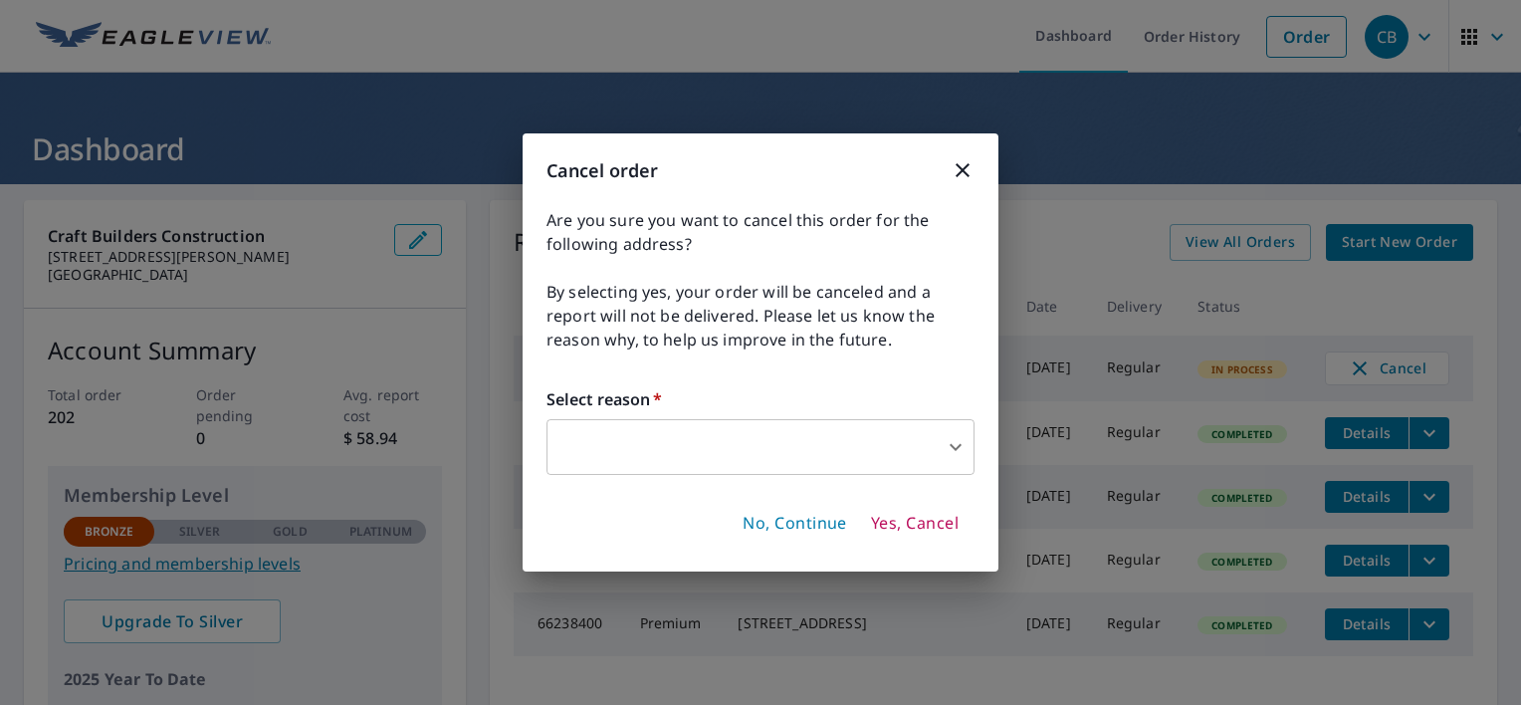
click at [933, 456] on body "CB CB Dashboard Order History Order CB Dashboard Craft Builders Construction [S…" at bounding box center [760, 352] width 1521 height 705
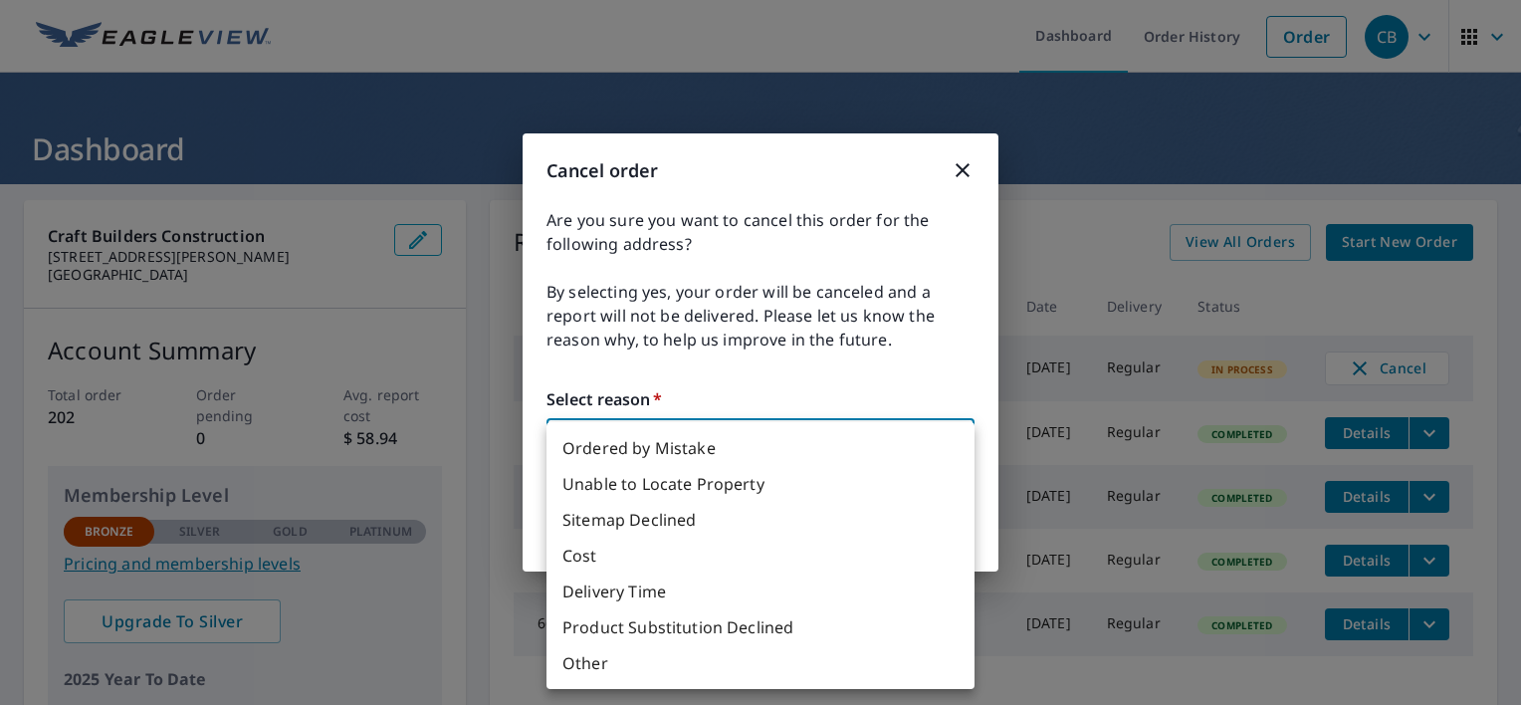
click at [665, 661] on li "Other" at bounding box center [760, 663] width 428 height 36
type input "36"
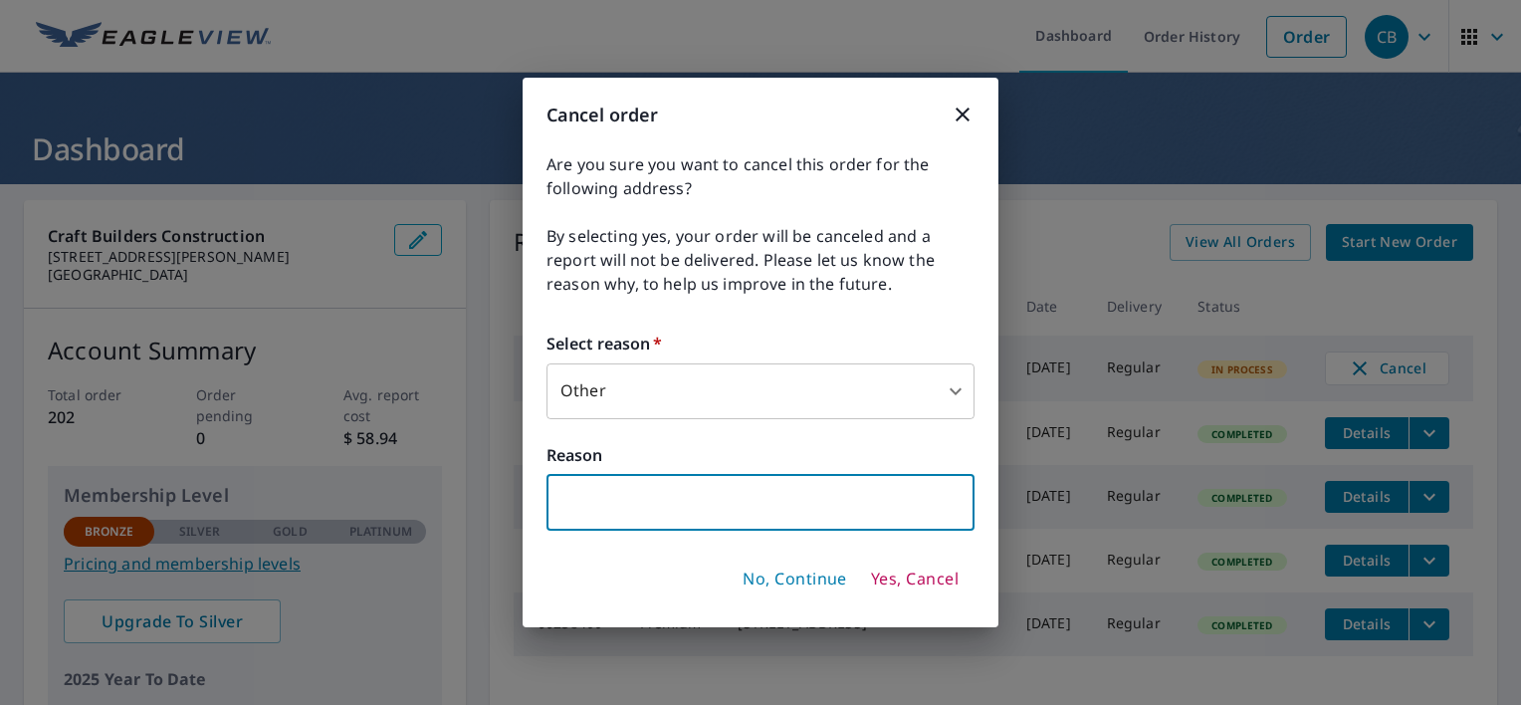
click at [772, 514] on input "text" at bounding box center [760, 503] width 428 height 56
click at [771, 514] on input "text" at bounding box center [760, 503] width 428 height 56
type input "wrong address"
click at [911, 581] on span "Yes, Cancel" at bounding box center [915, 579] width 88 height 22
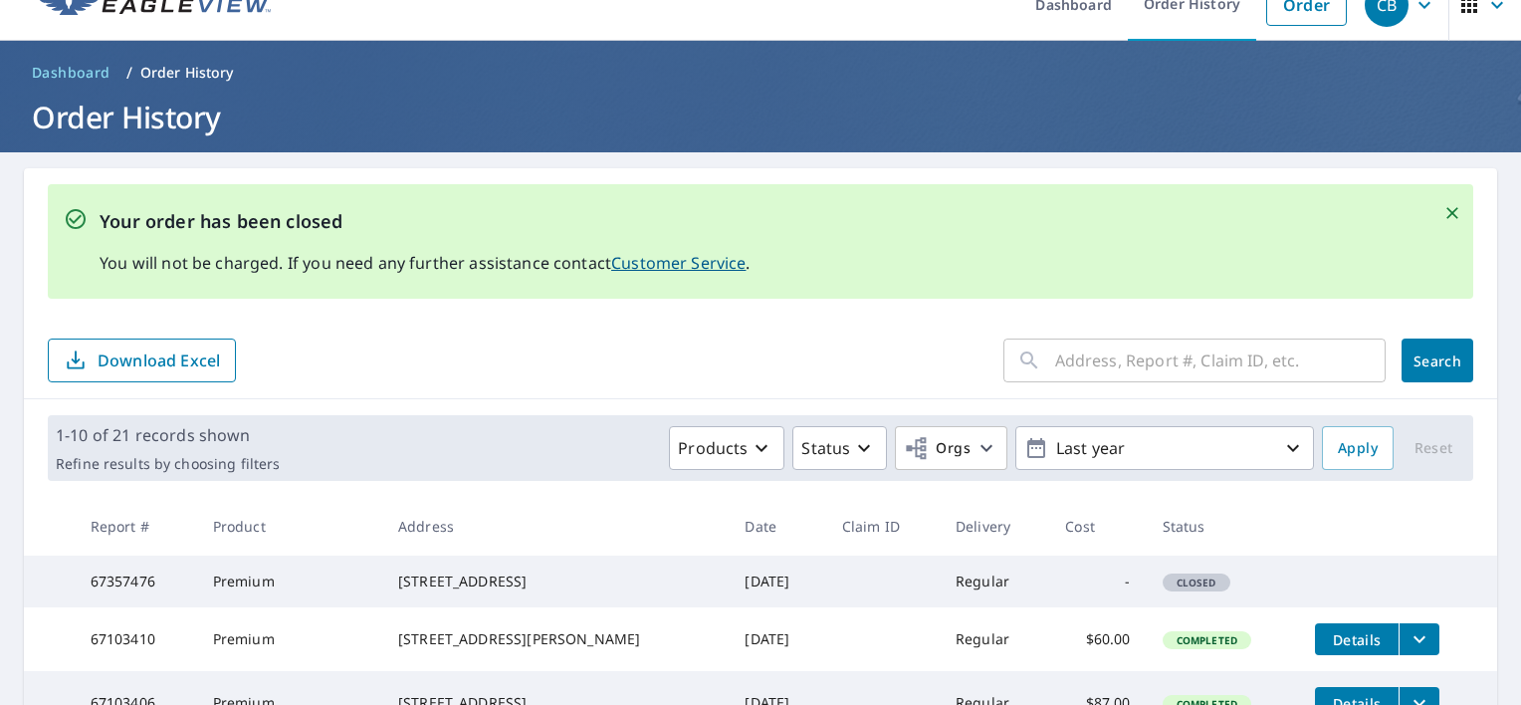
scroll to position [23, 0]
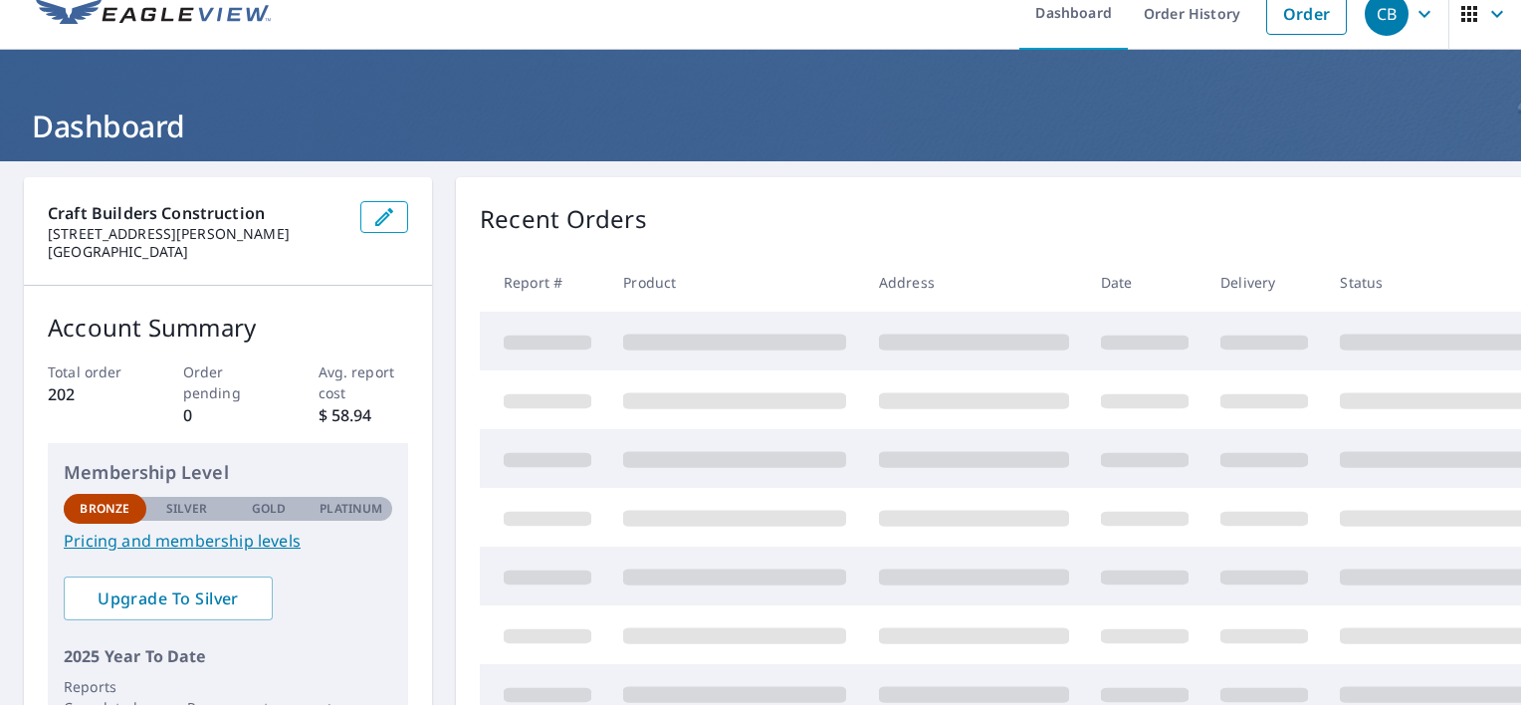
click at [382, 211] on icon "button" at bounding box center [384, 217] width 24 height 24
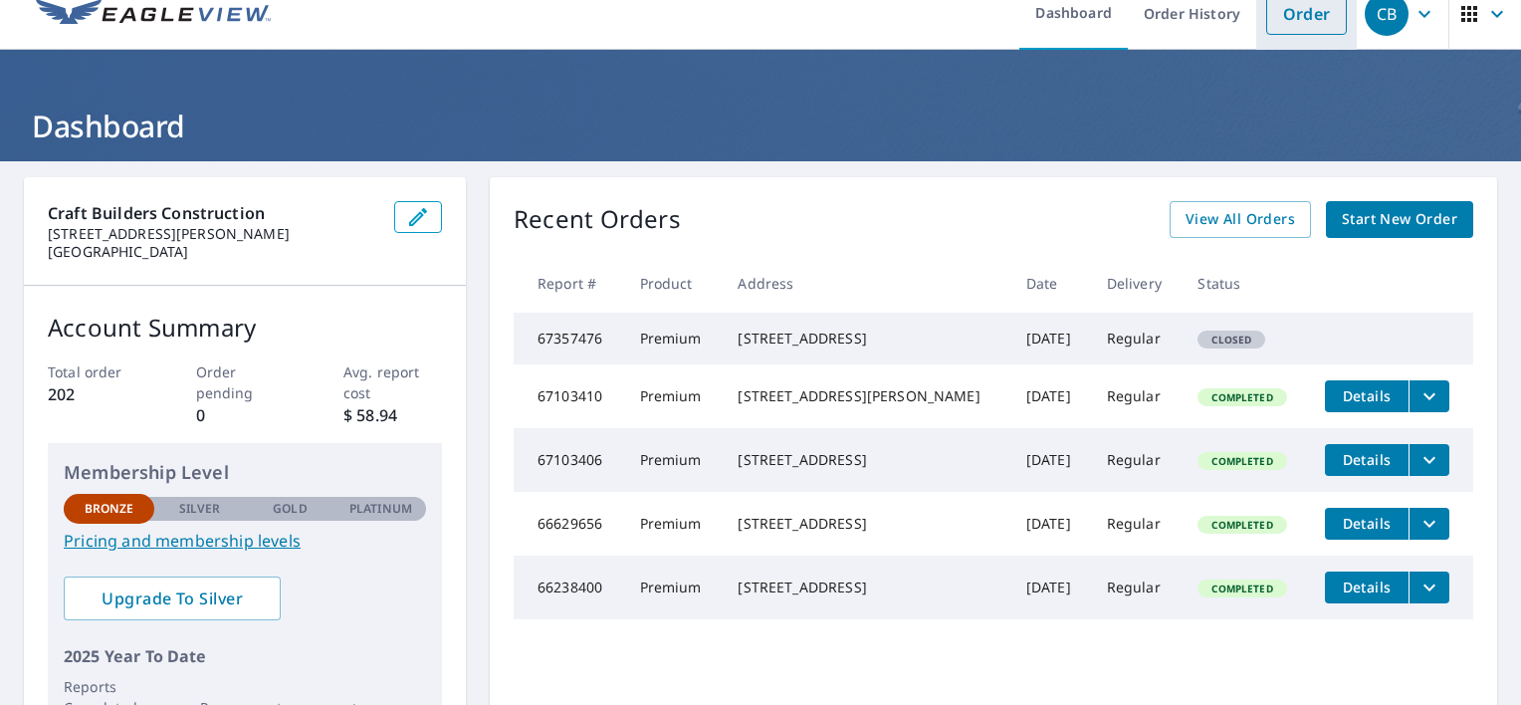
click at [1299, 16] on link "Order" at bounding box center [1306, 14] width 81 height 42
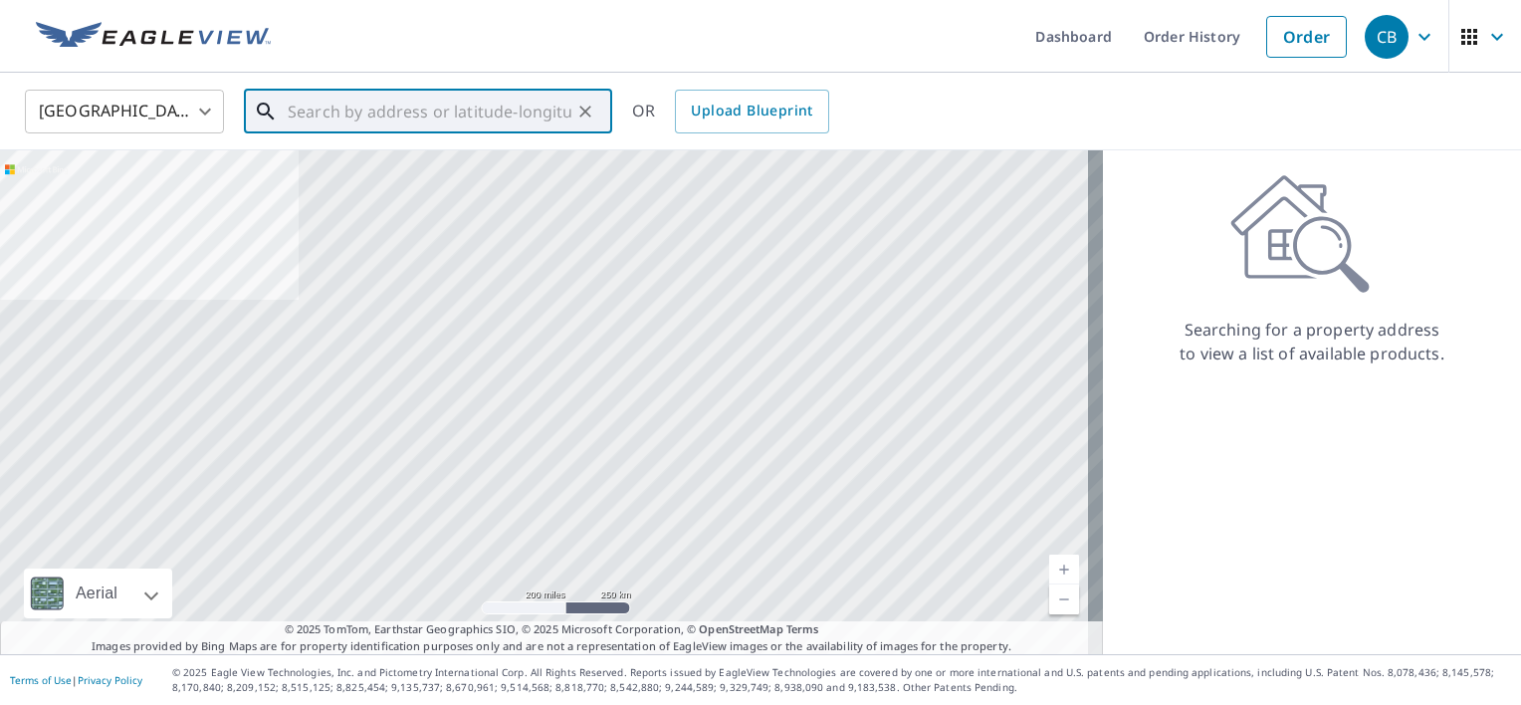
click at [568, 111] on input "text" at bounding box center [430, 112] width 284 height 56
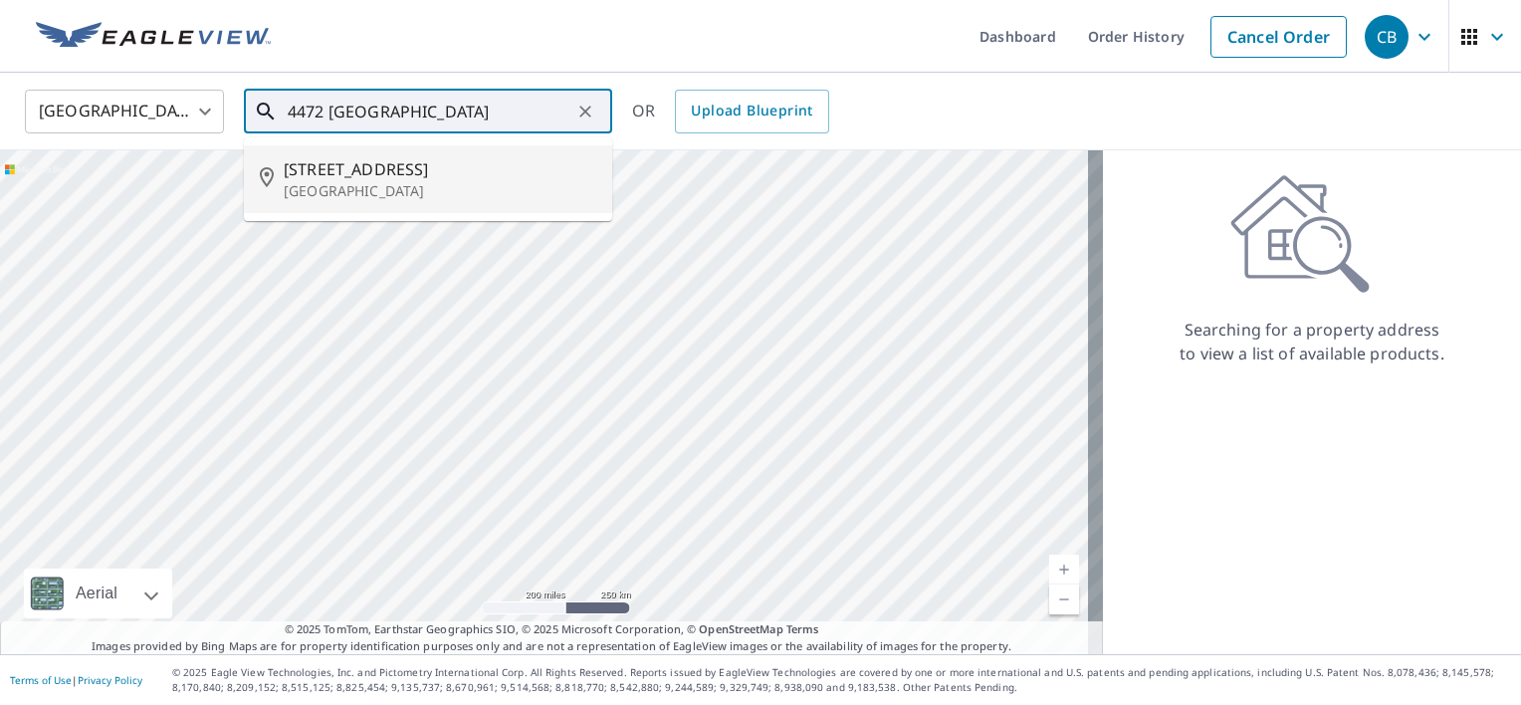
click at [430, 179] on span "[STREET_ADDRESS]" at bounding box center [440, 169] width 313 height 24
type input "[STREET_ADDRESS]"
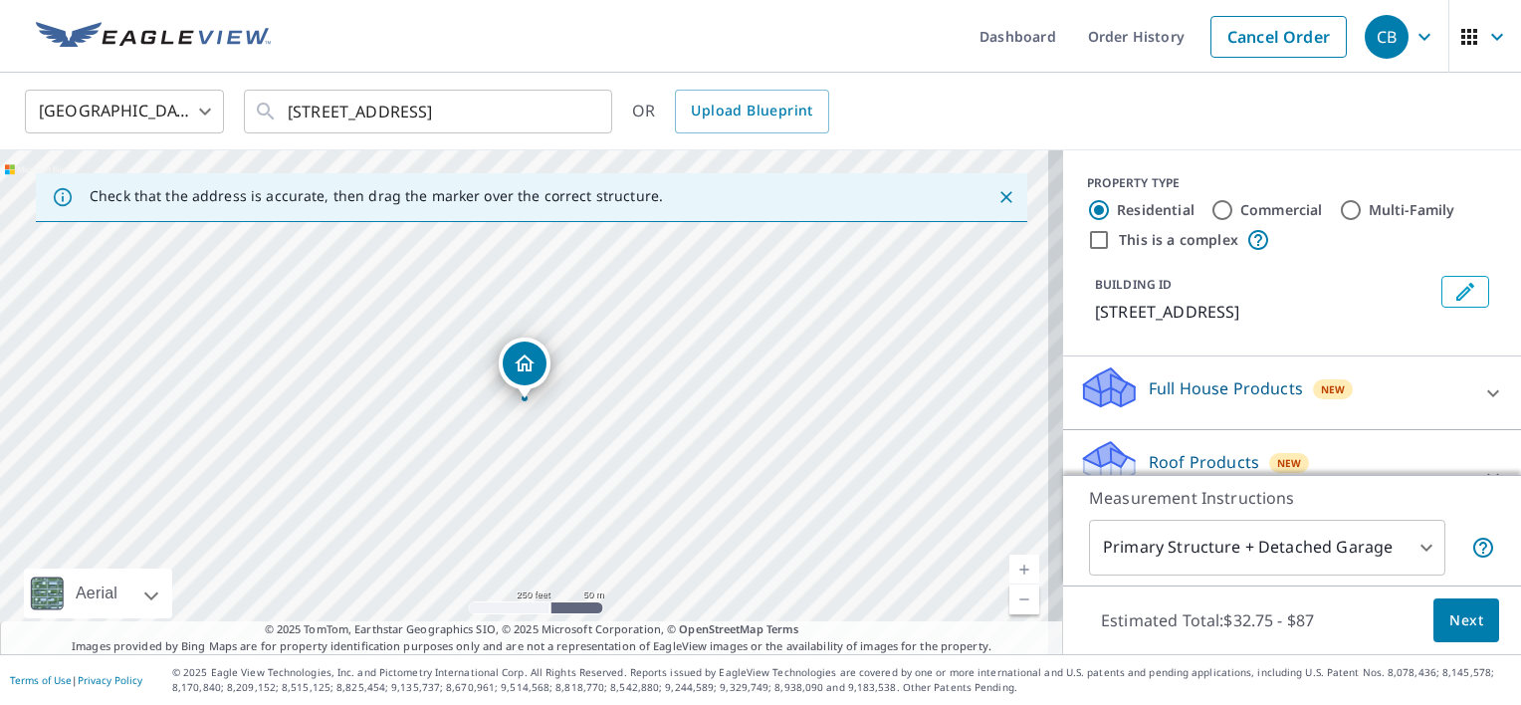
click at [1138, 310] on p "[STREET_ADDRESS]" at bounding box center [1264, 312] width 338 height 24
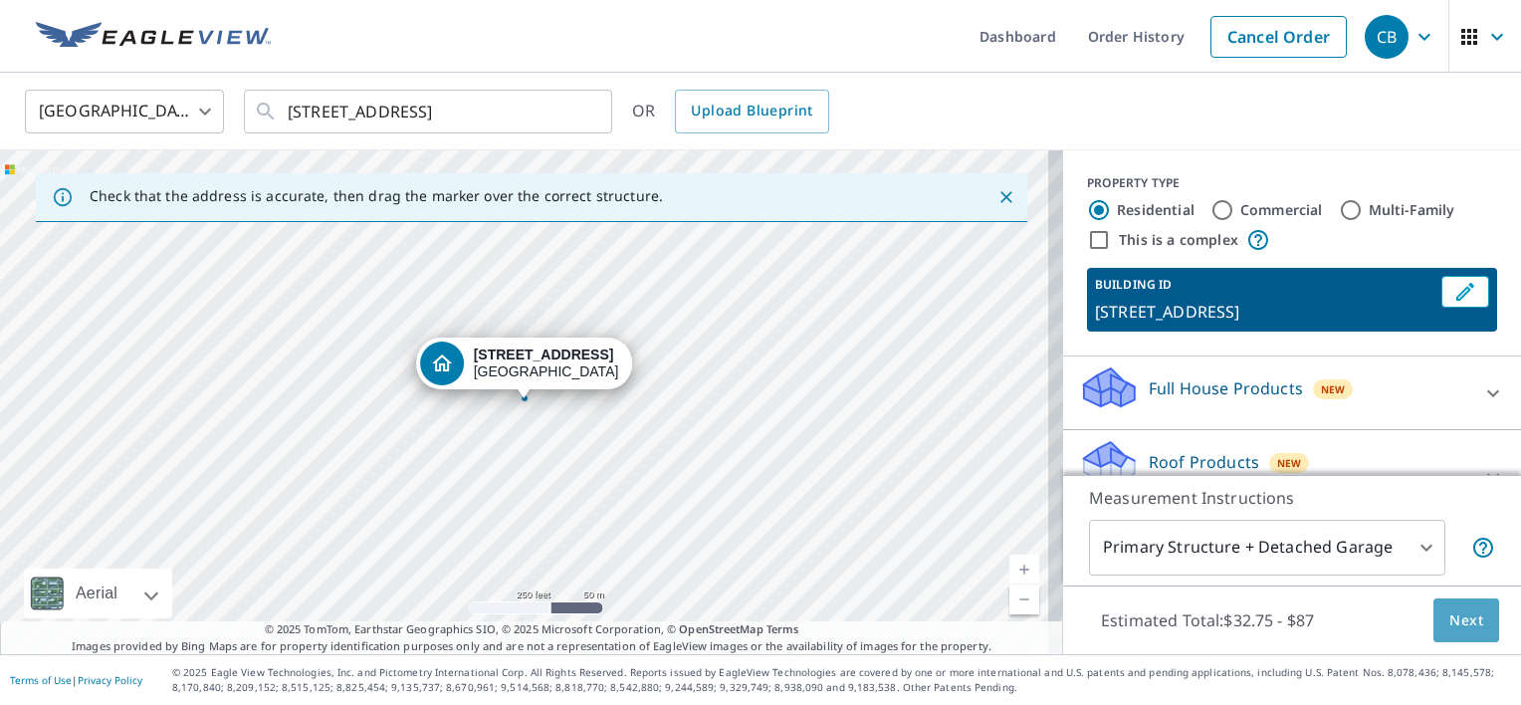
click at [1460, 617] on span "Next" at bounding box center [1466, 620] width 34 height 25
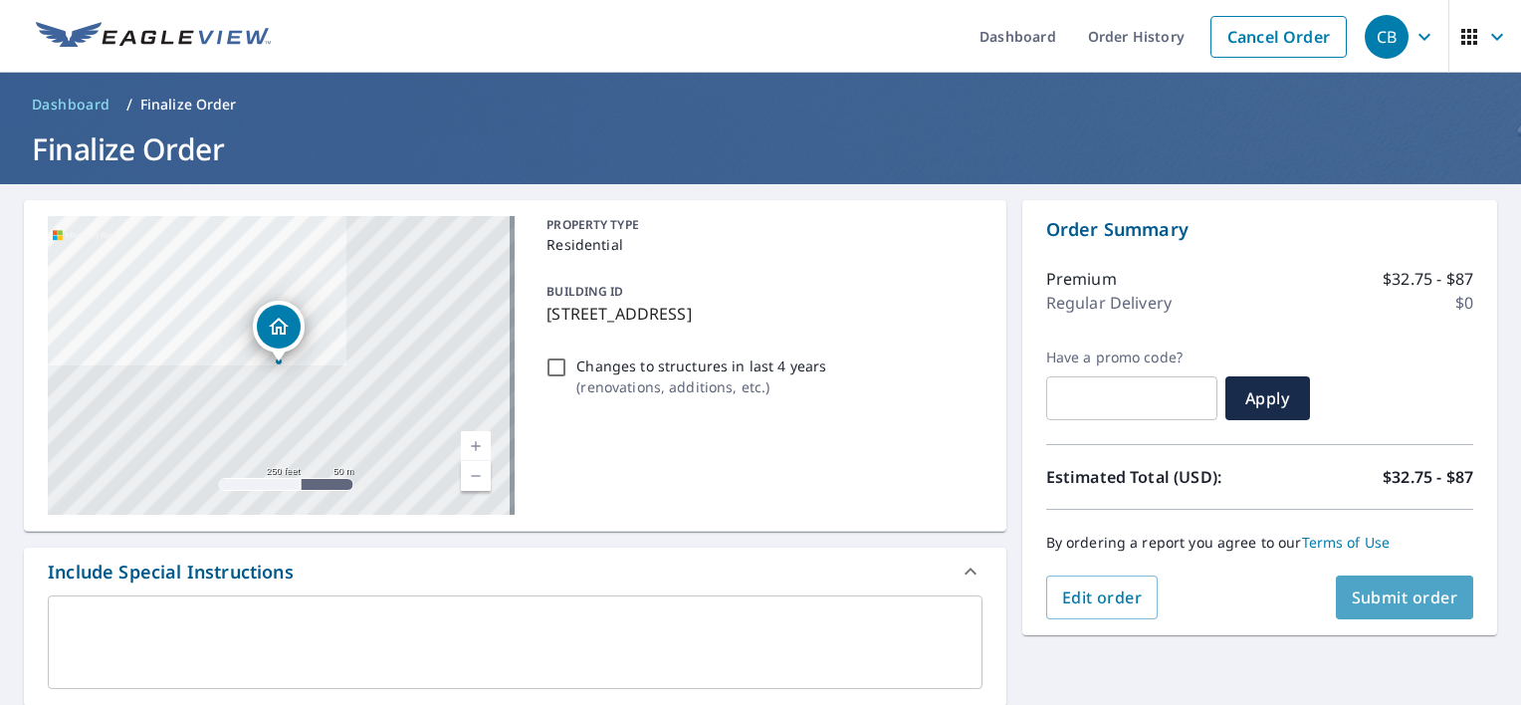
click at [1394, 608] on button "Submit order" at bounding box center [1405, 597] width 138 height 44
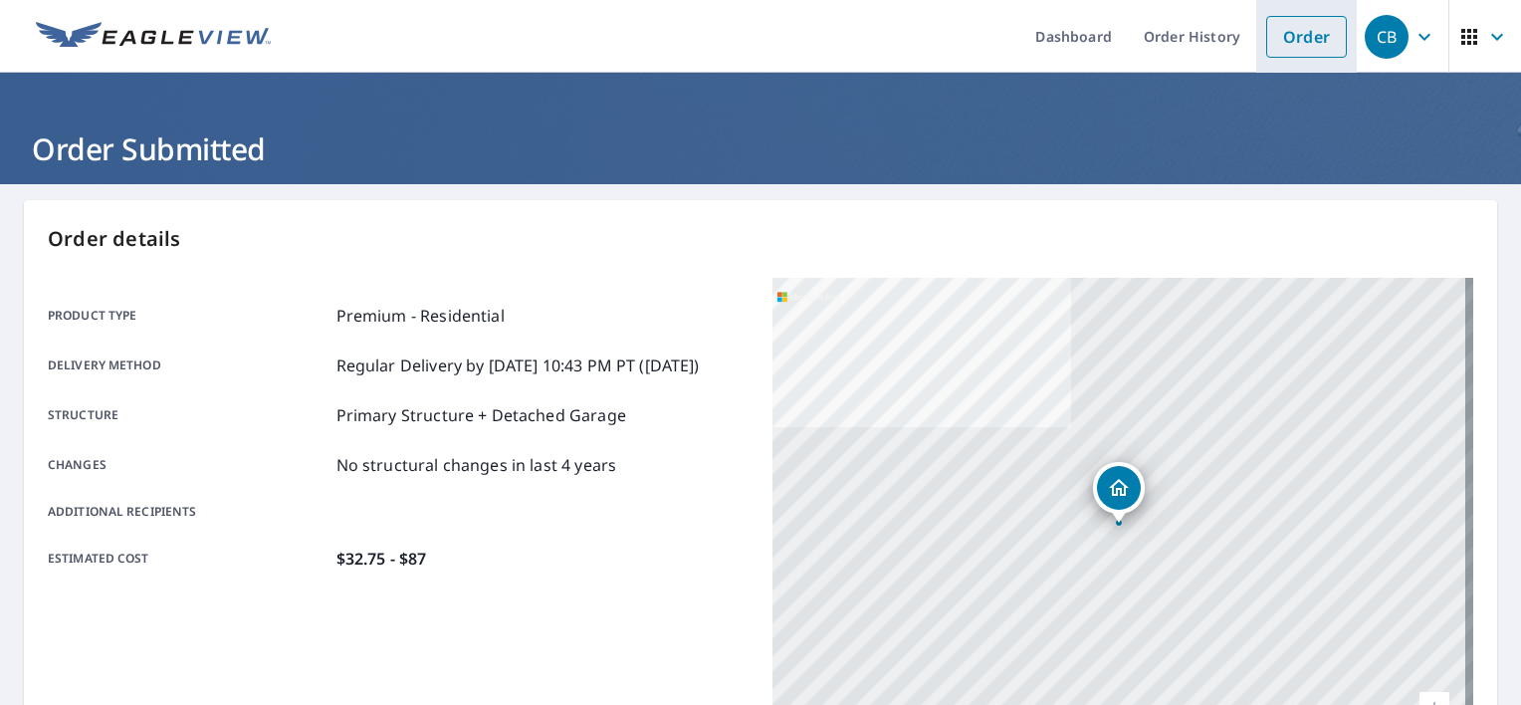
click at [1303, 41] on link "Order" at bounding box center [1306, 37] width 81 height 42
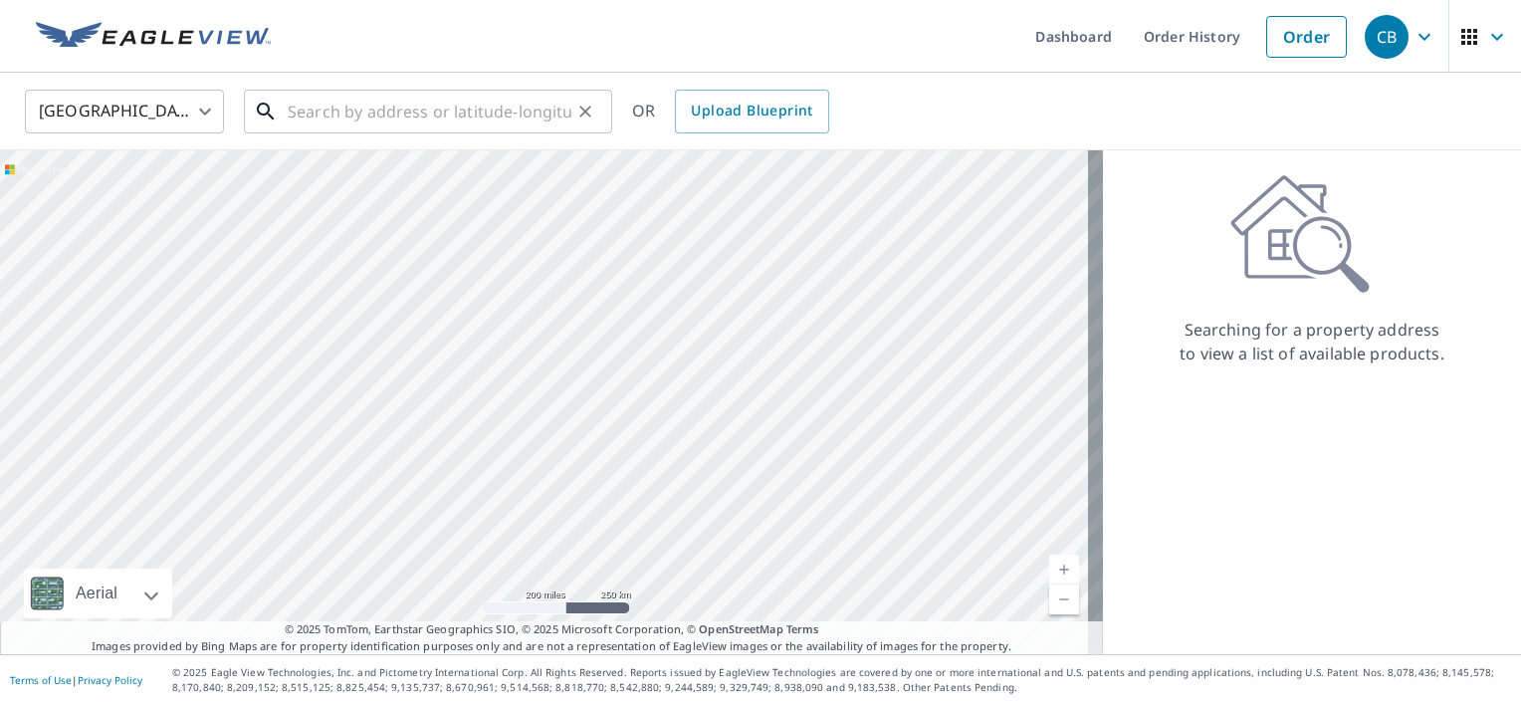
click at [461, 112] on input "text" at bounding box center [430, 112] width 284 height 56
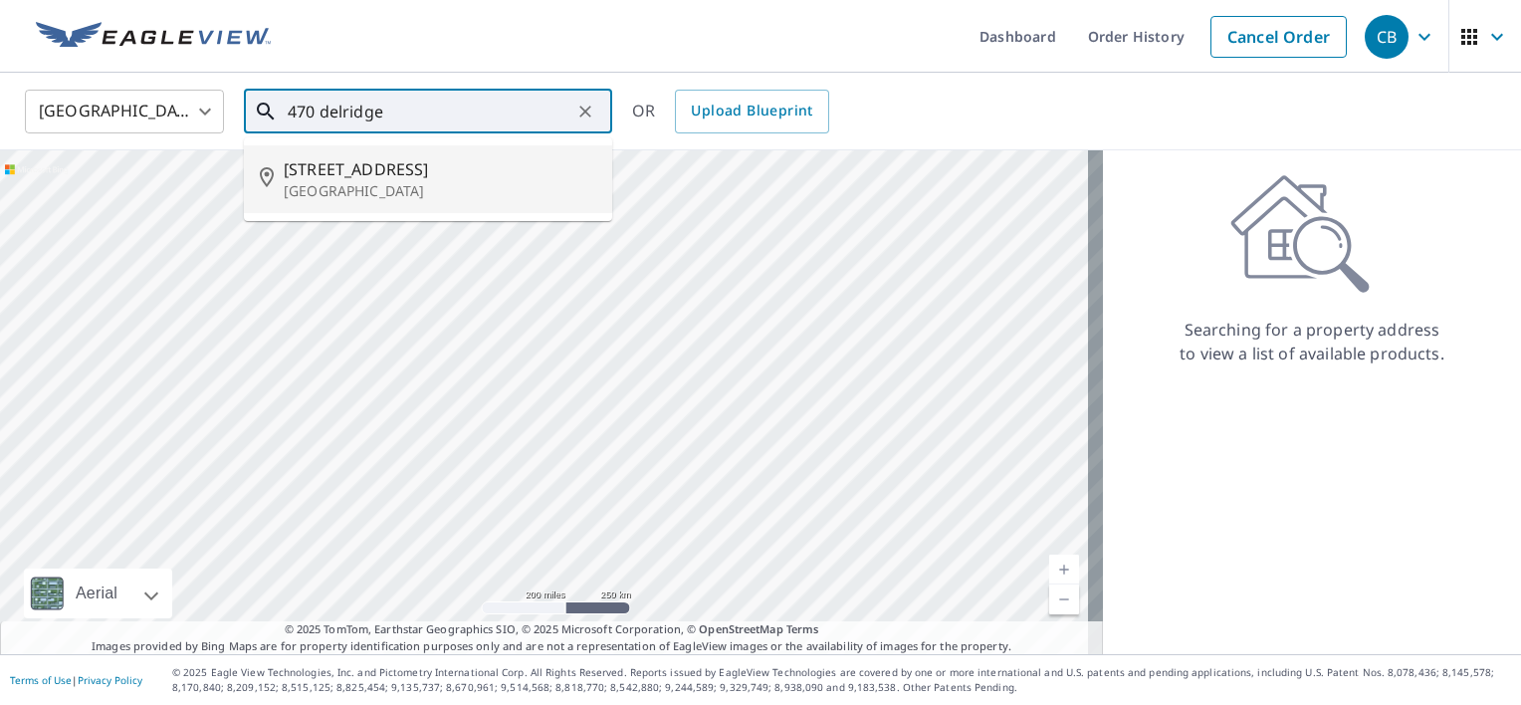
click at [390, 179] on span "[STREET_ADDRESS]" at bounding box center [440, 169] width 313 height 24
type input "[STREET_ADDRESS]"
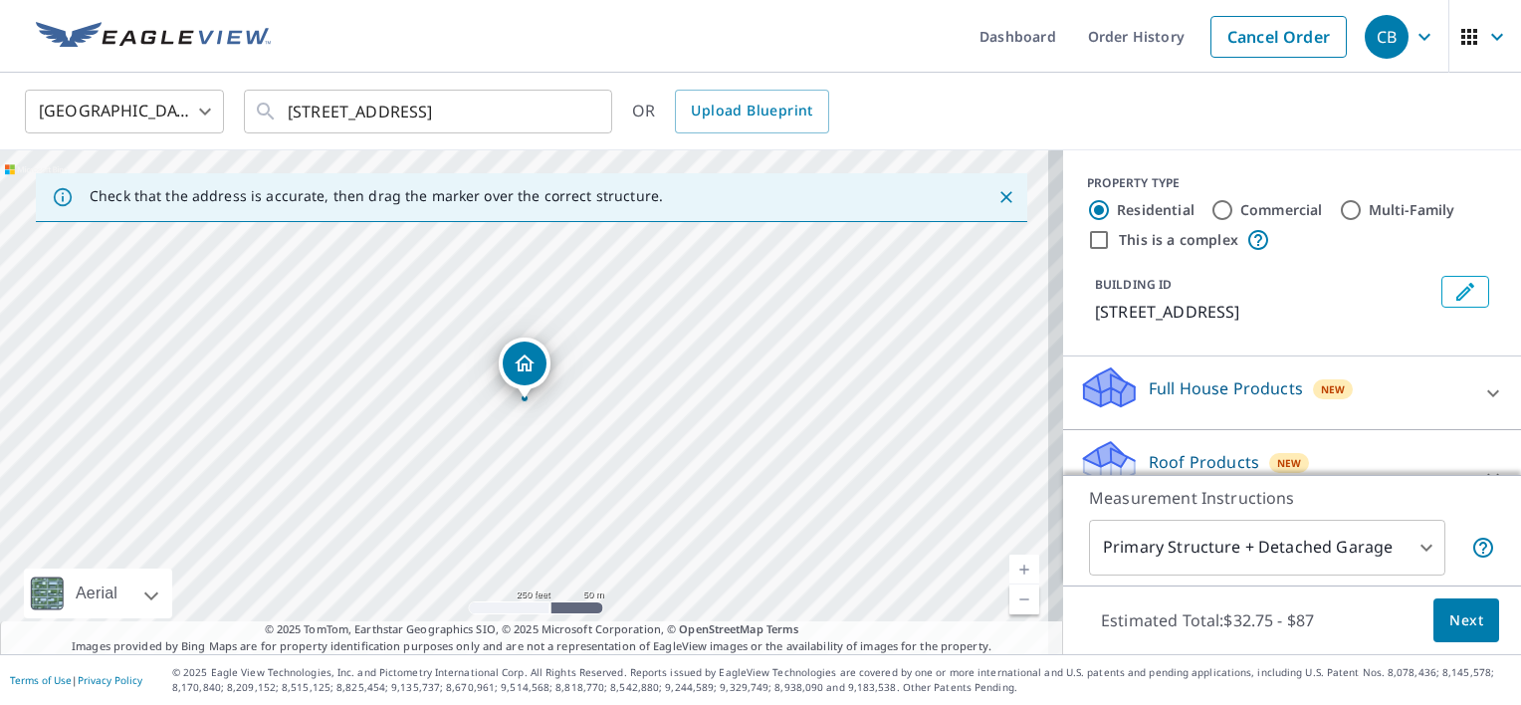
click at [520, 364] on icon "Dropped pin, building 1, Residential property, 470 Delridge Dr San Jose, CA 951…" at bounding box center [525, 363] width 24 height 24
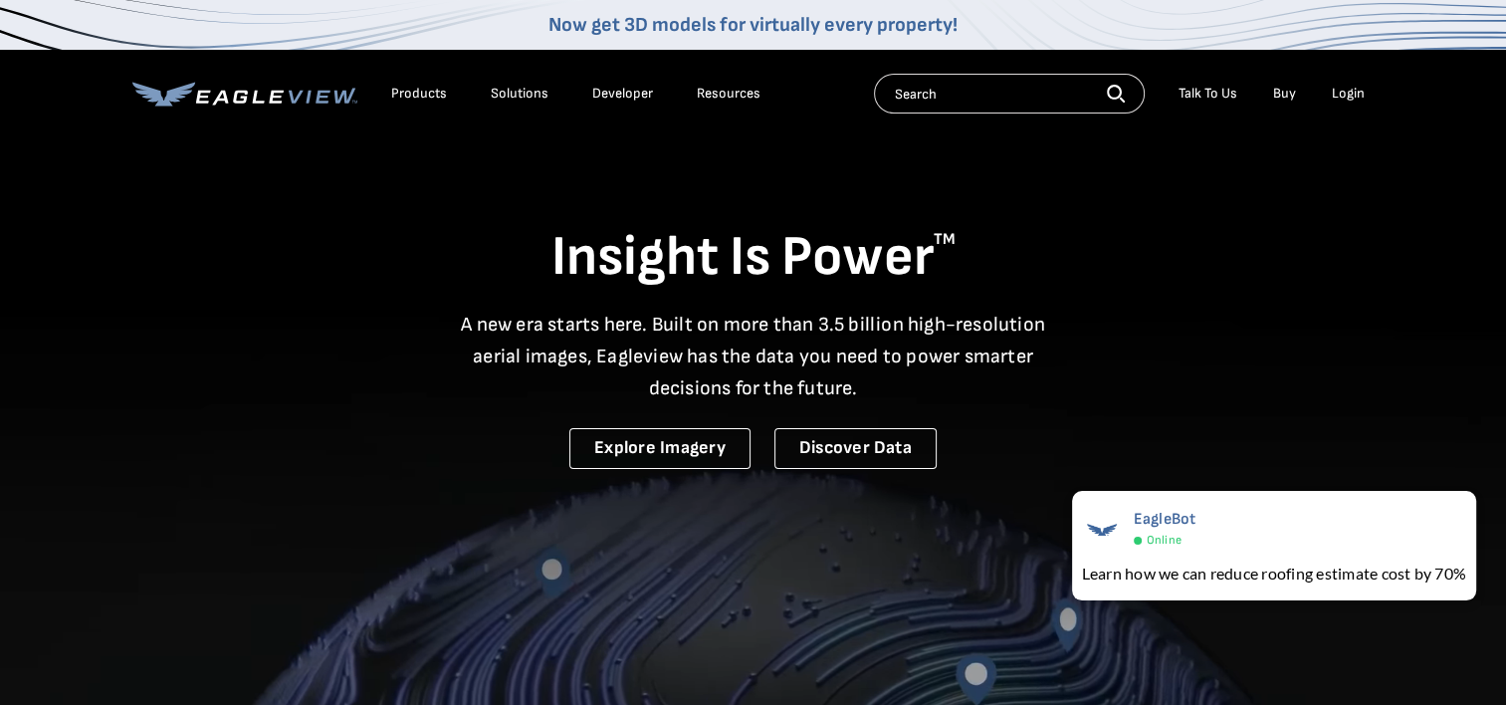
click at [1354, 93] on div "Login" at bounding box center [1348, 94] width 33 height 18
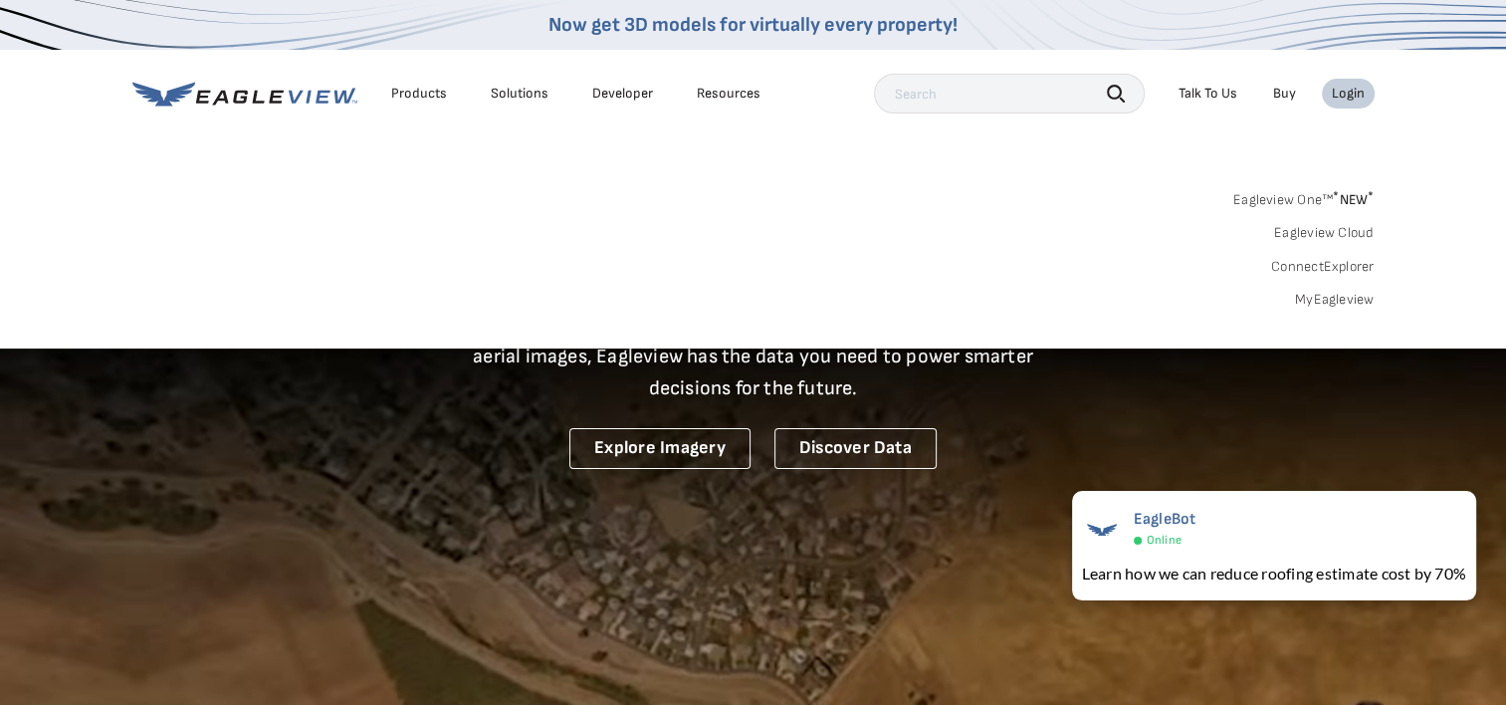
click at [1361, 99] on div "Login" at bounding box center [1348, 94] width 33 height 18
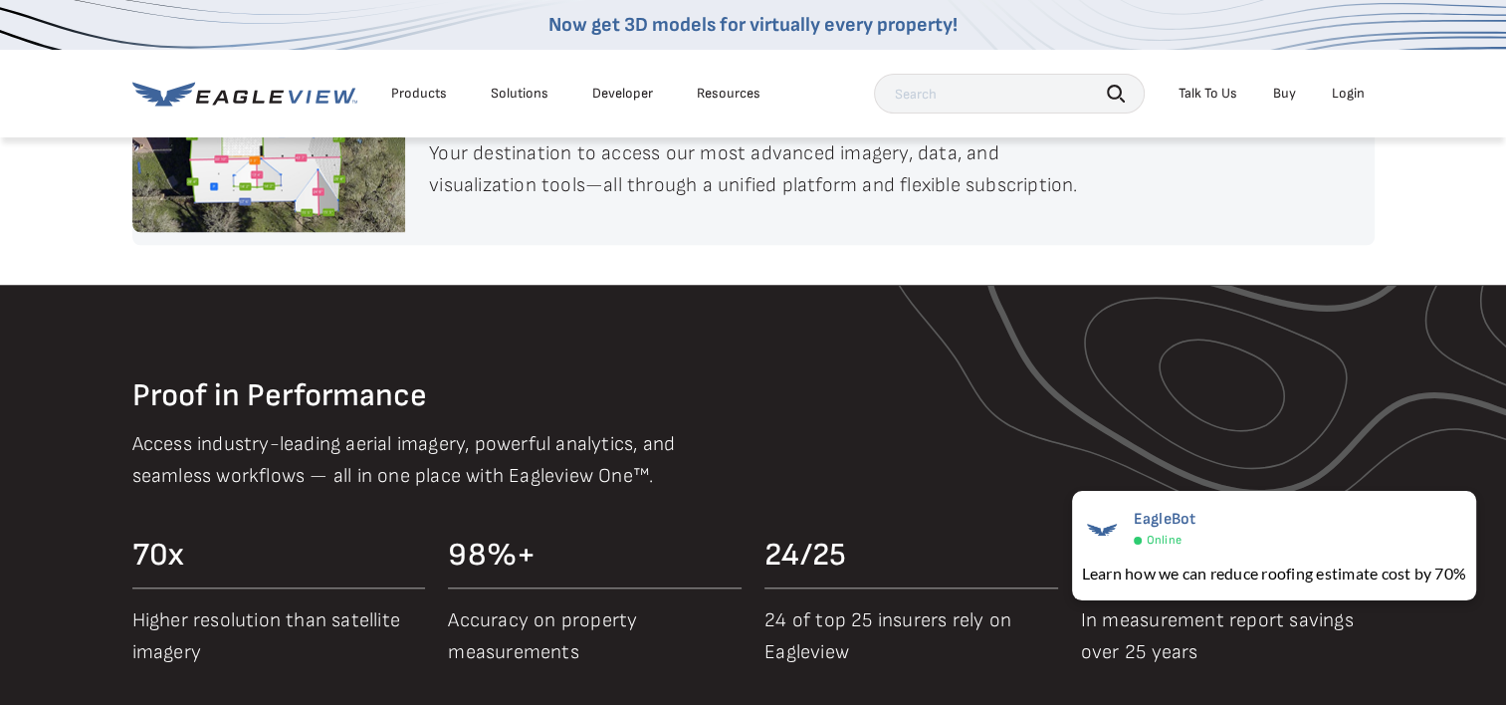
scroll to position [1687, 0]
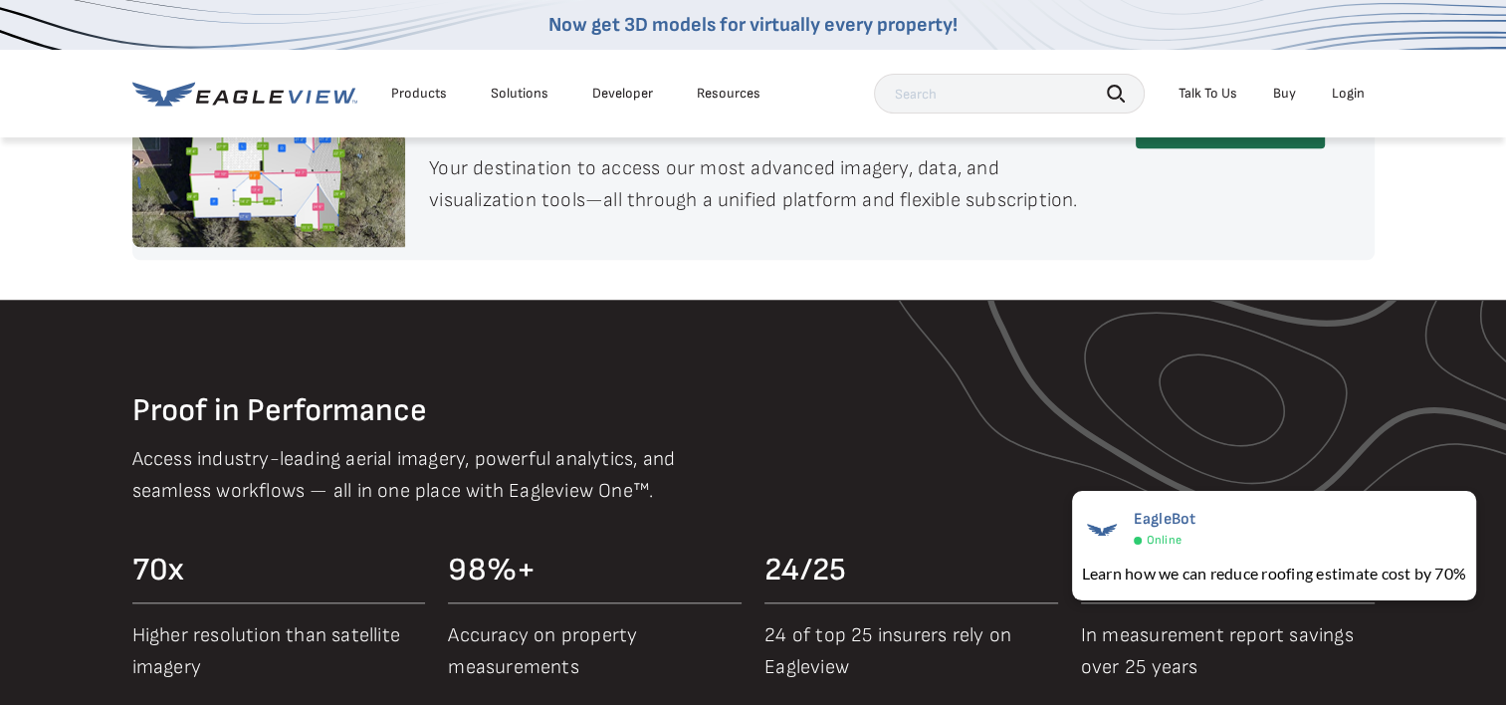
click at [1359, 104] on li "Login" at bounding box center [1348, 94] width 53 height 30
click at [1349, 93] on div "Login" at bounding box center [1348, 94] width 33 height 18
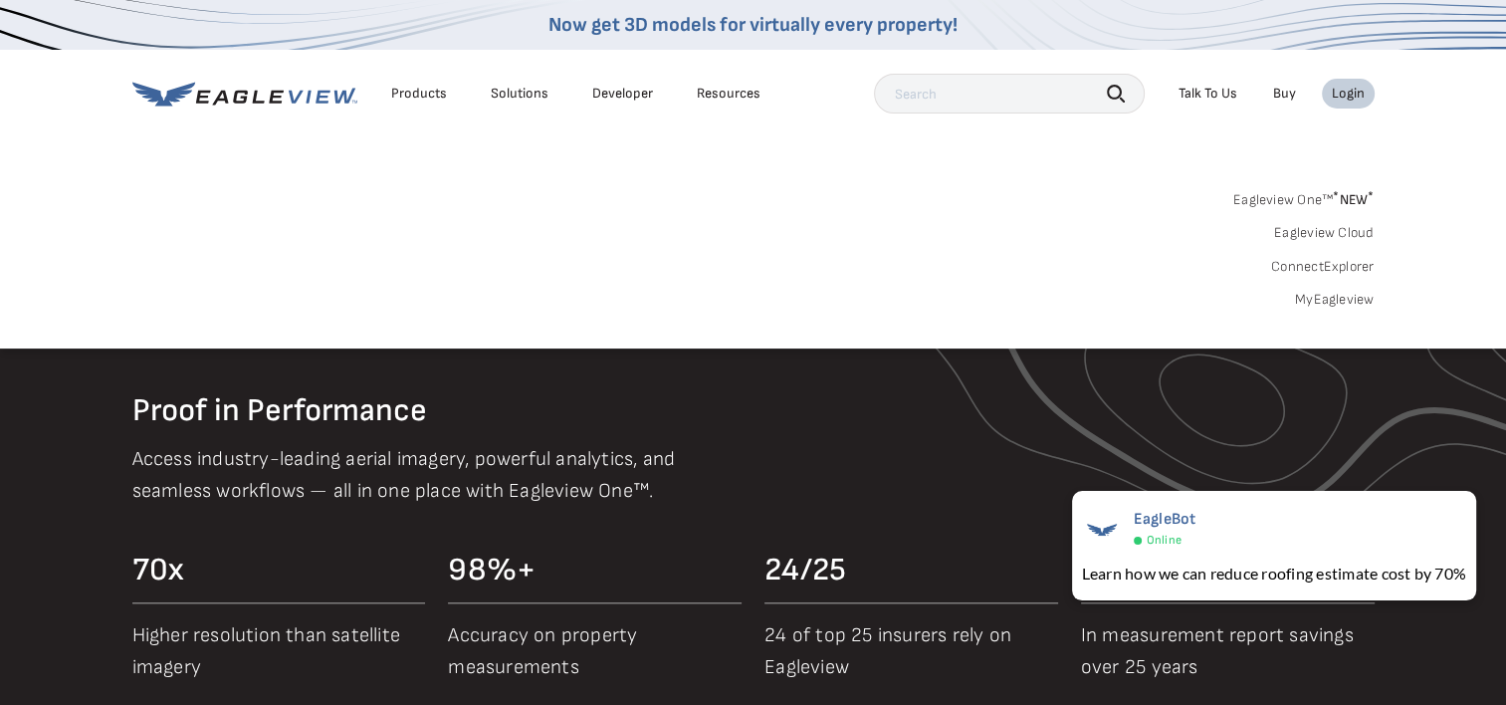
click at [1334, 291] on link "MyEagleview" at bounding box center [1335, 300] width 80 height 18
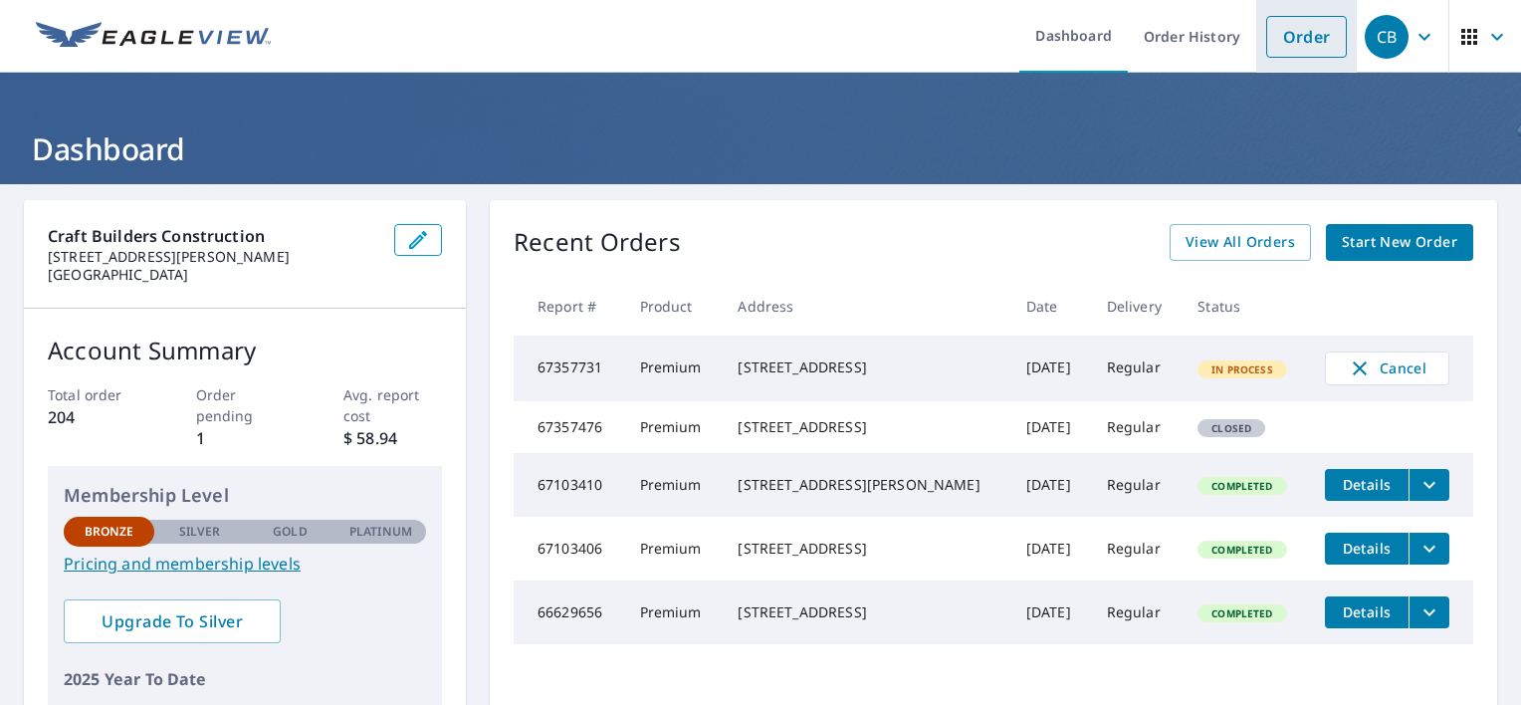
click at [1294, 43] on link "Order" at bounding box center [1306, 37] width 81 height 42
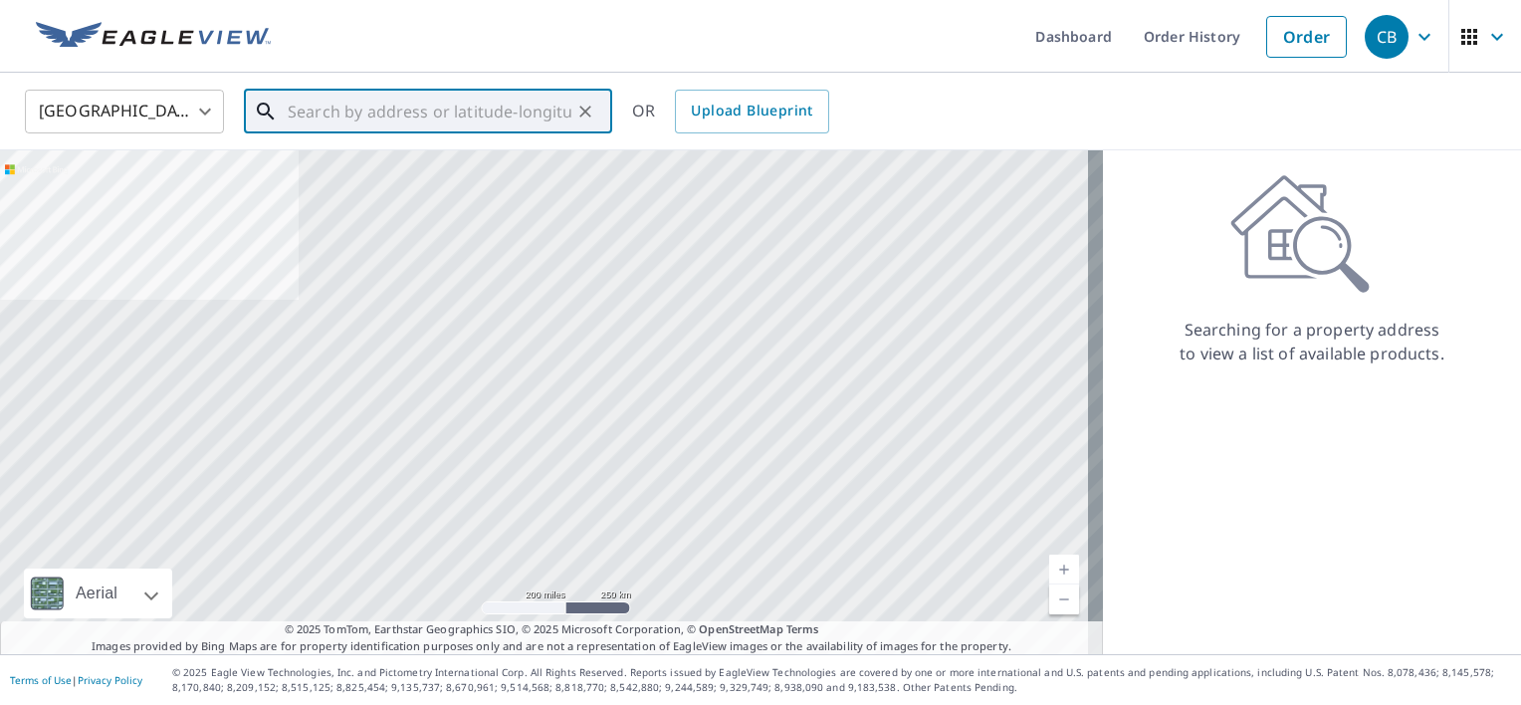
click at [383, 107] on input "text" at bounding box center [430, 112] width 284 height 56
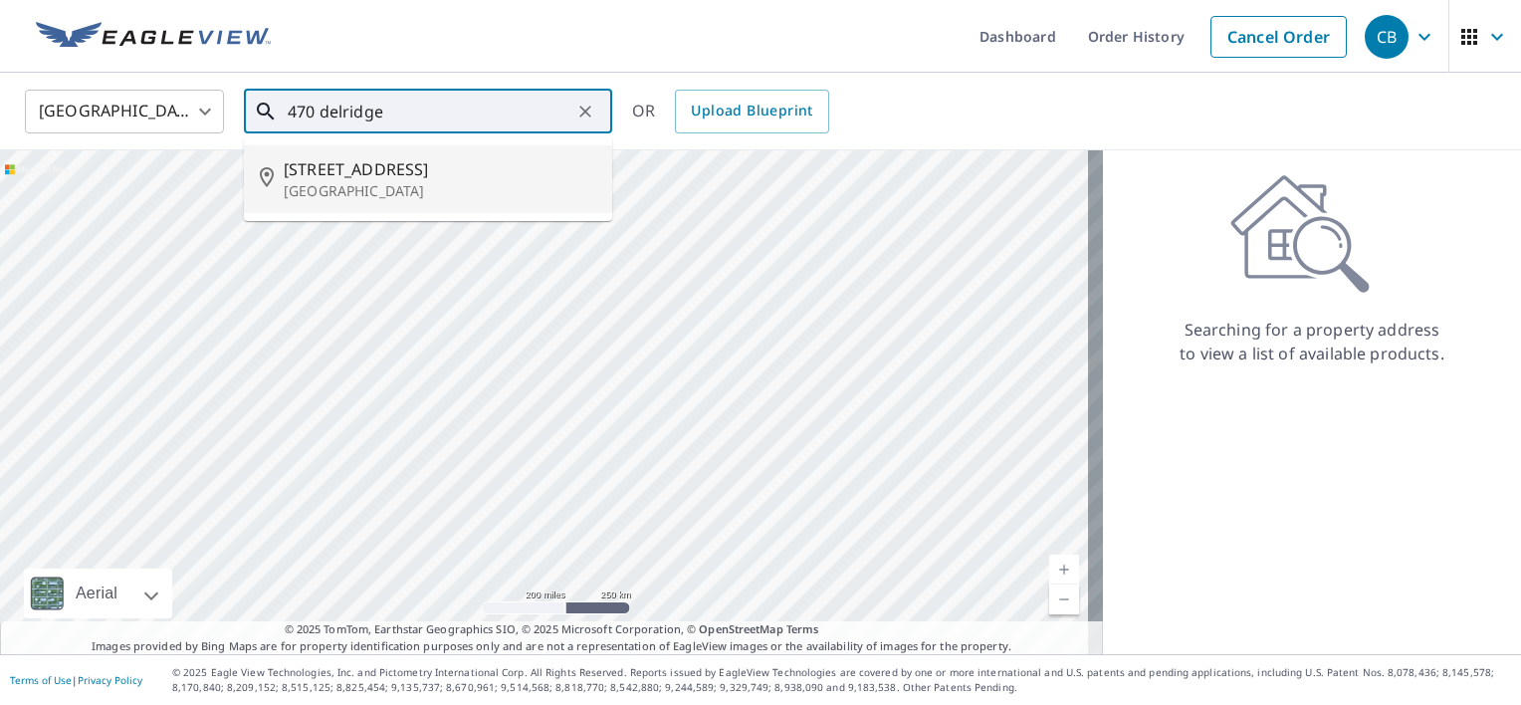
click at [387, 187] on p "[GEOGRAPHIC_DATA]" at bounding box center [440, 191] width 313 height 20
type input "[STREET_ADDRESS]"
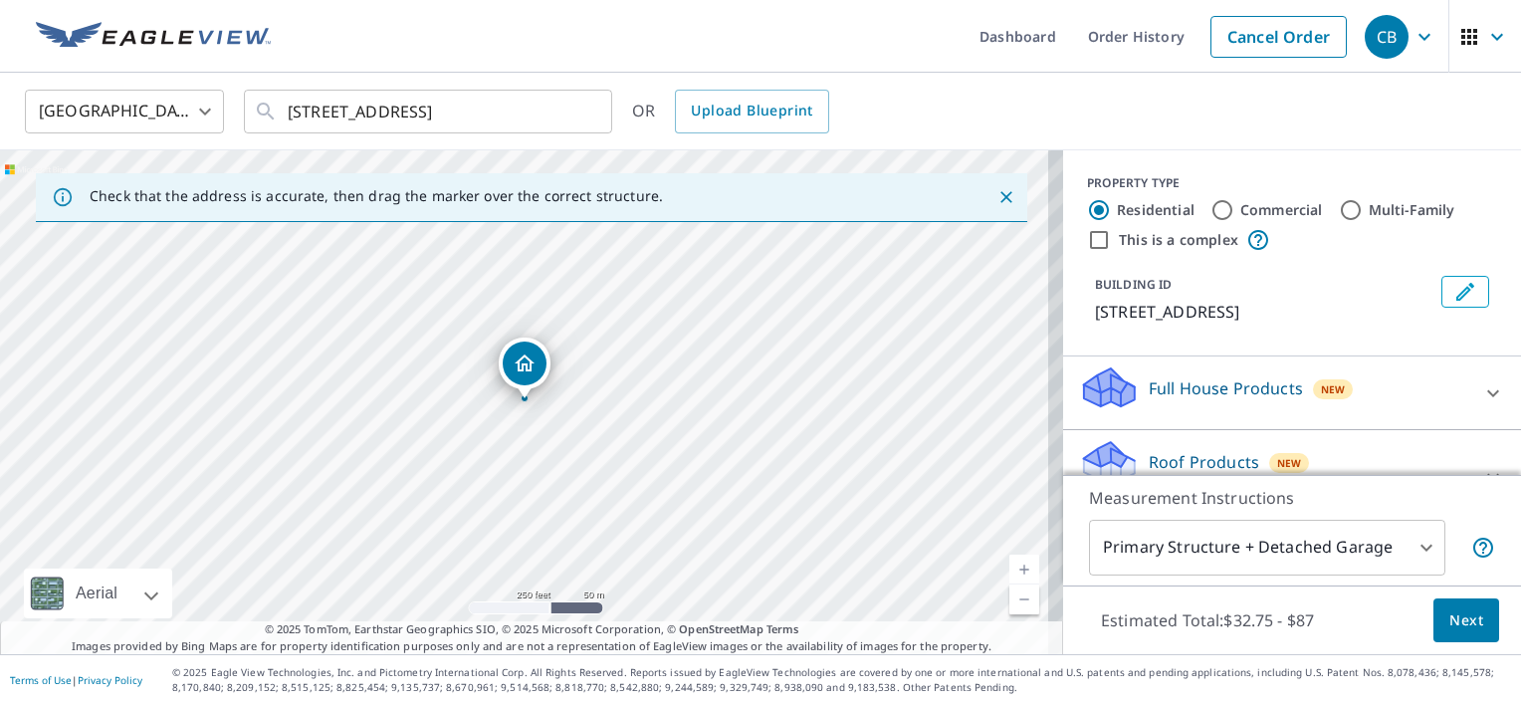
click at [1449, 624] on span "Next" at bounding box center [1466, 620] width 34 height 25
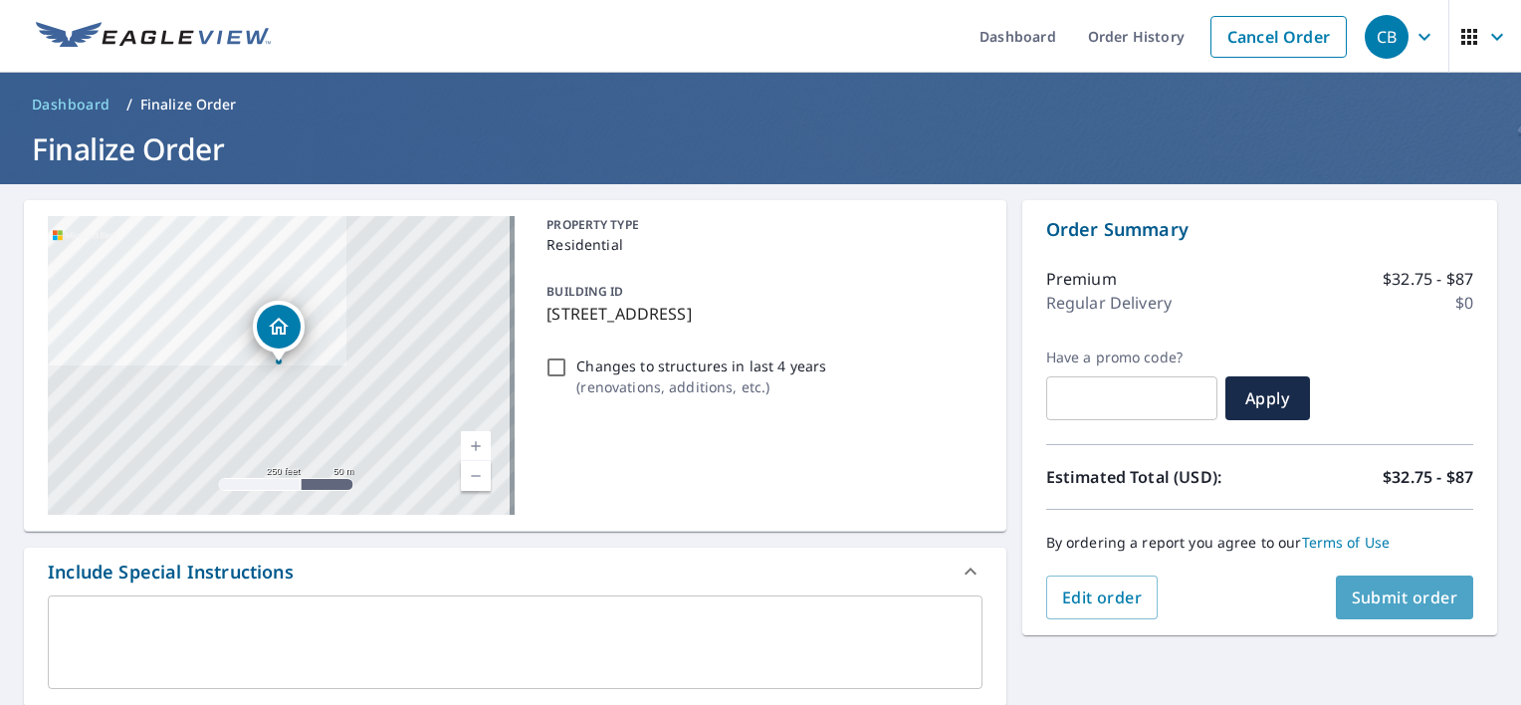
click at [1412, 601] on span "Submit order" at bounding box center [1405, 597] width 106 height 22
